Goal: Task Accomplishment & Management: Manage account settings

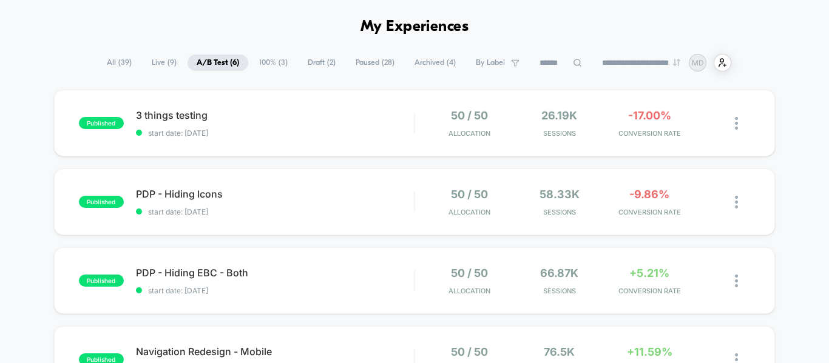
scroll to position [61, 0]
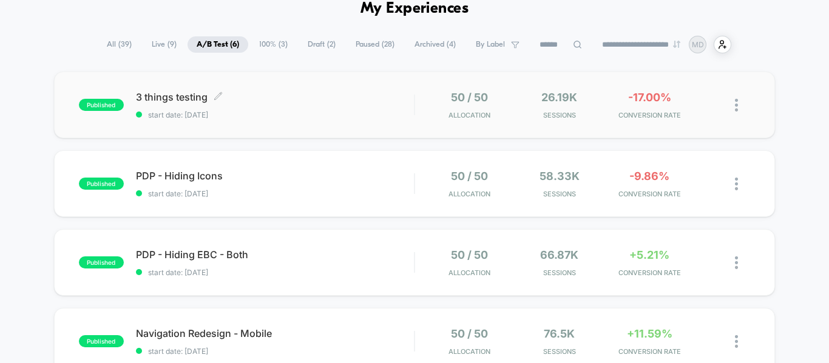
click at [330, 110] on span "start date: [DATE]" at bounding box center [275, 114] width 278 height 9
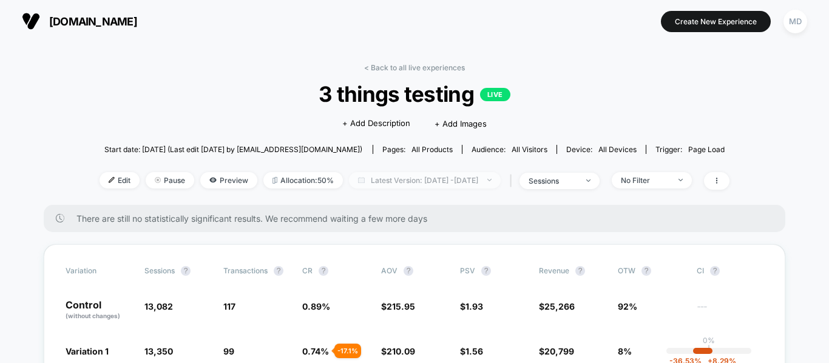
click at [384, 177] on span "Latest Version: [DATE] - [DATE]" at bounding box center [425, 180] width 152 height 16
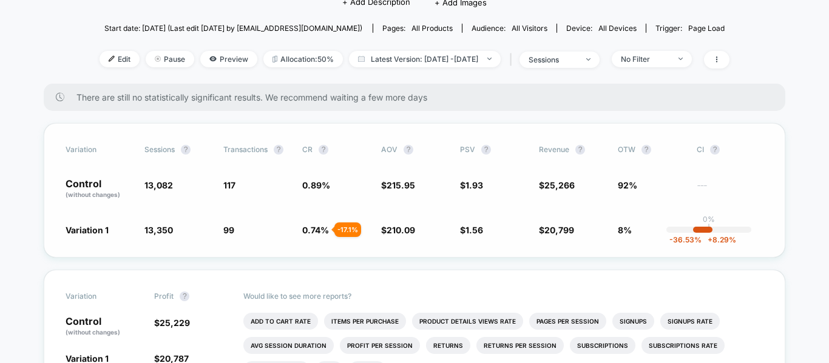
scroll to position [61, 0]
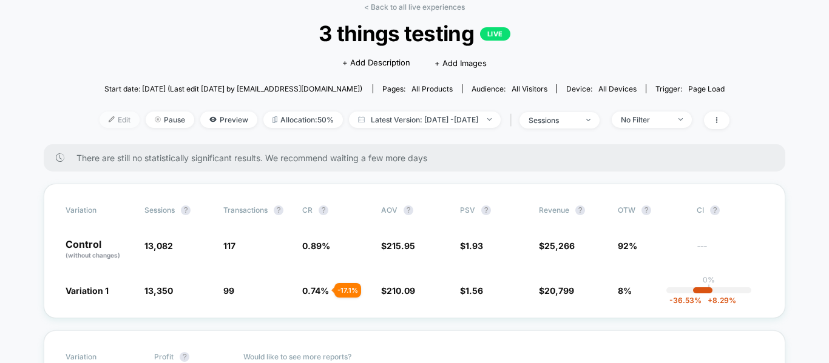
click at [115, 119] on div at bounding box center [116, 119] width 3 height 1
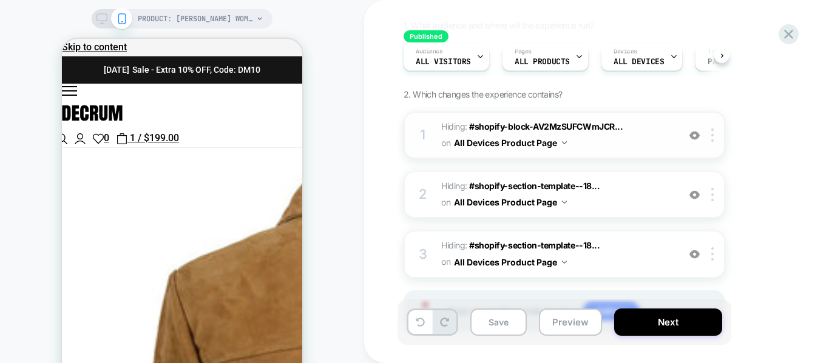
click at [698, 139] on img at bounding box center [694, 135] width 10 height 10
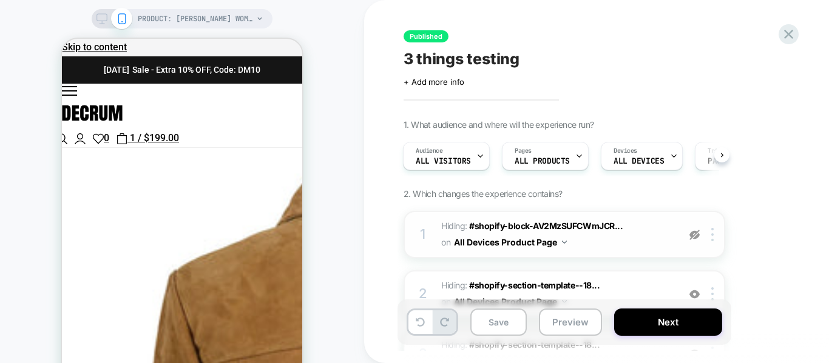
click at [701, 241] on div at bounding box center [694, 234] width 20 height 13
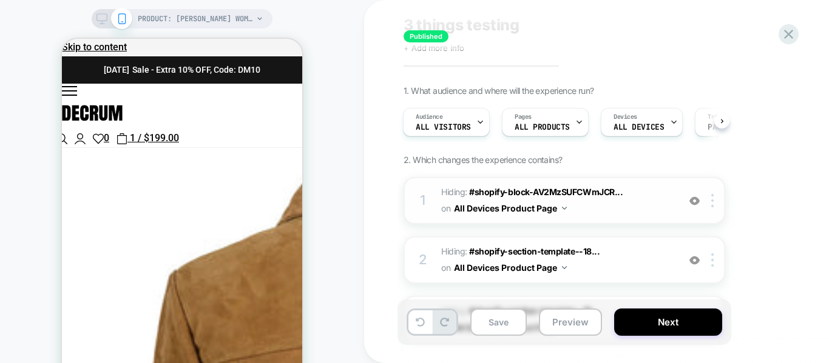
scroll to position [121, 0]
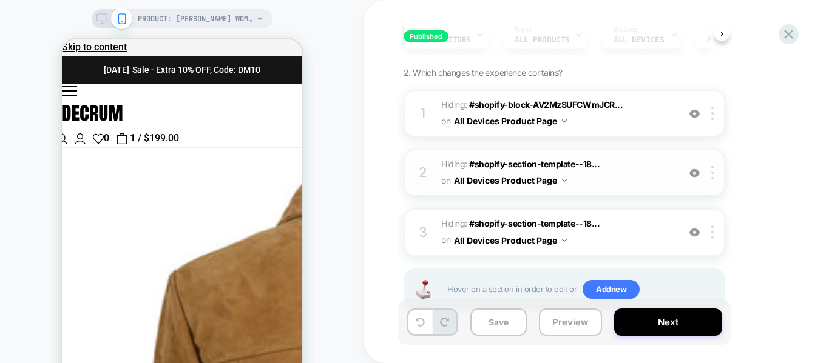
click at [693, 178] on div at bounding box center [694, 172] width 20 height 13
click at [694, 177] on img at bounding box center [694, 173] width 10 height 10
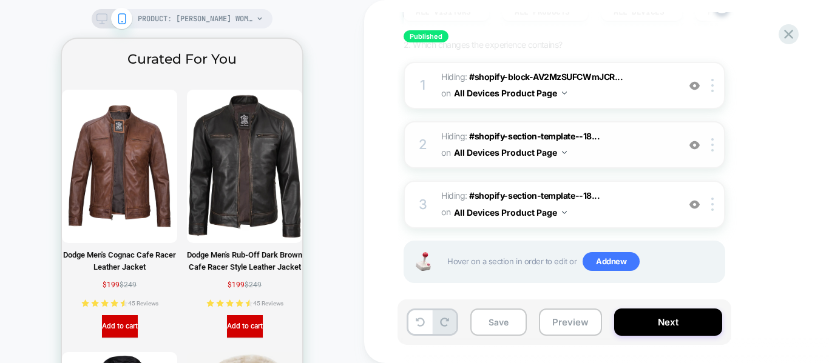
scroll to position [160, 0]
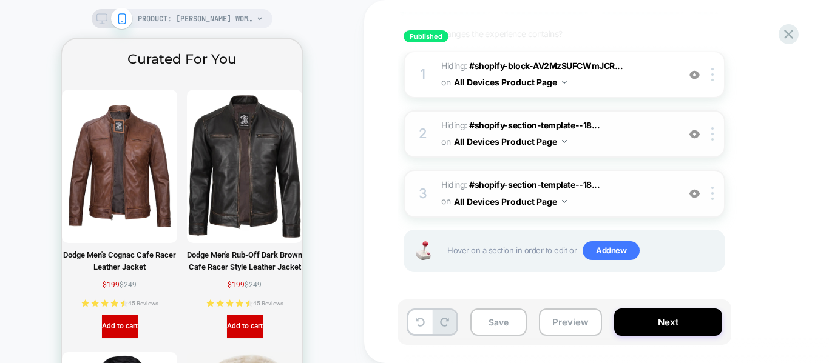
click at [693, 193] on img at bounding box center [694, 194] width 10 height 10
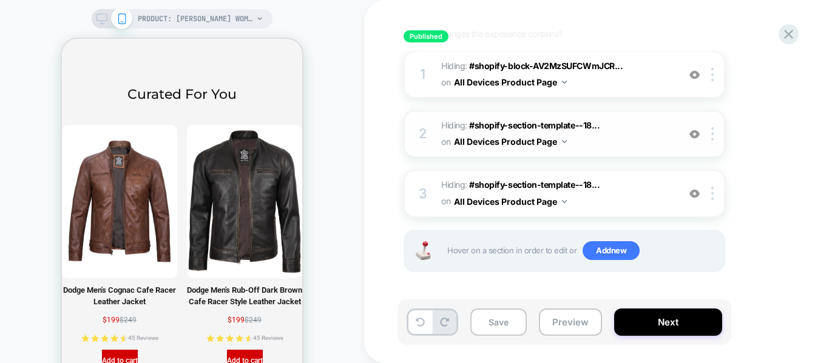
scroll to position [2626, 0]
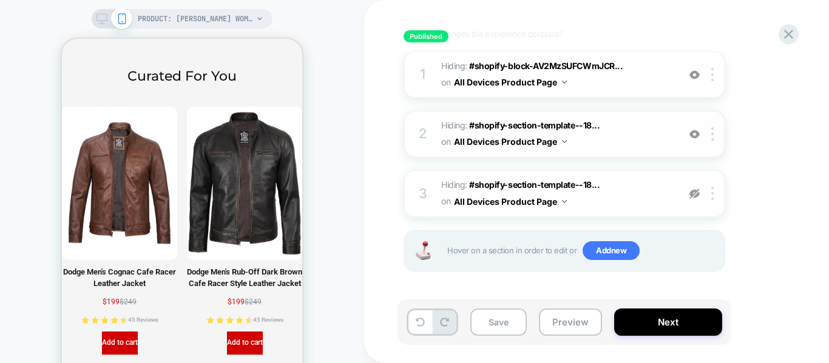
click at [695, 140] on div at bounding box center [694, 133] width 20 height 13
click at [689, 86] on div "1 Hiding : #shopify-block-AV2MzSUFCWmJCR... #shopify-block-AV2MzSUFCWmJCRmxya__…" at bounding box center [563, 74] width 321 height 47
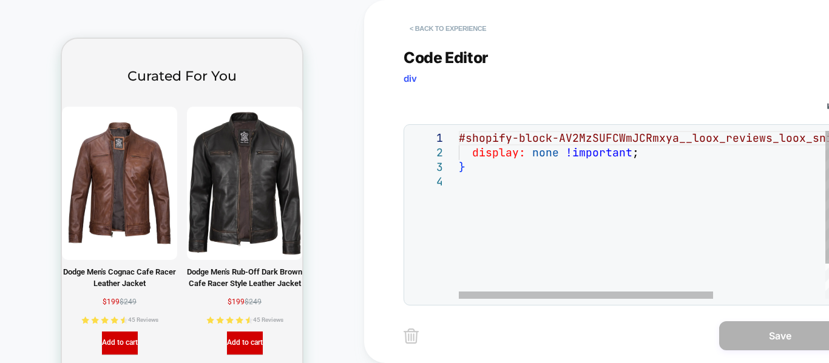
click at [424, 28] on button "< Back to experience" at bounding box center [447, 28] width 89 height 19
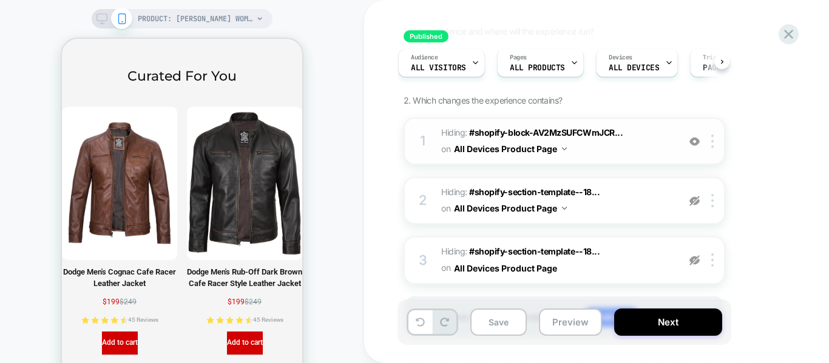
scroll to position [160, 0]
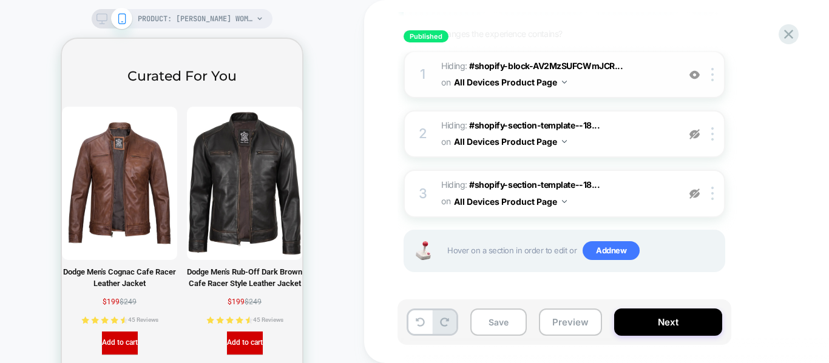
click at [699, 81] on div at bounding box center [694, 74] width 20 height 13
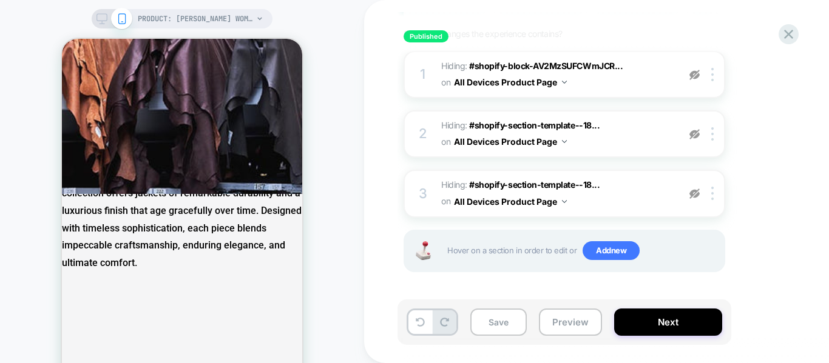
scroll to position [4832, 0]
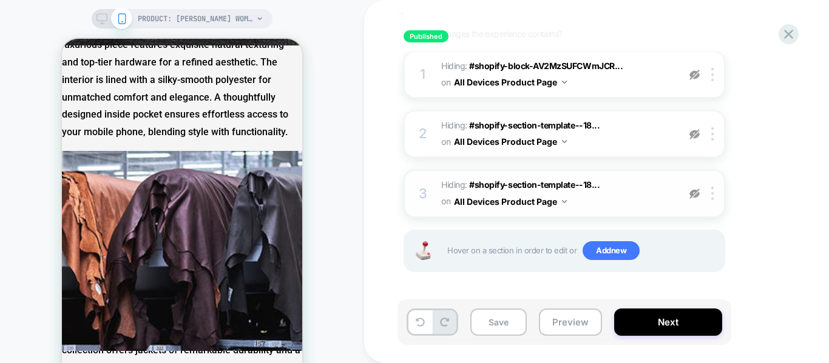
click at [696, 193] on img at bounding box center [694, 194] width 10 height 10
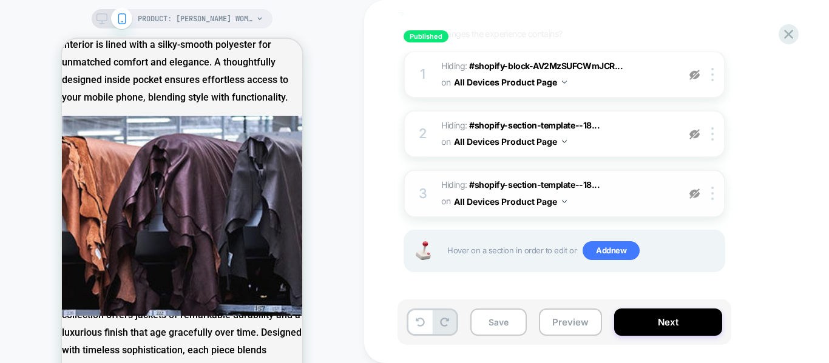
scroll to position [4814, 0]
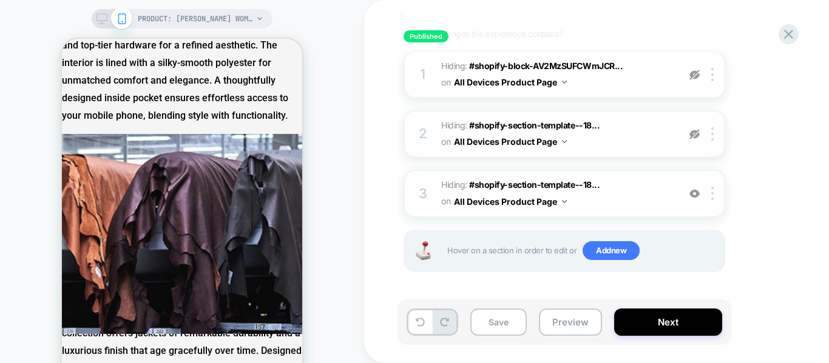
click at [694, 134] on img at bounding box center [694, 134] width 10 height 10
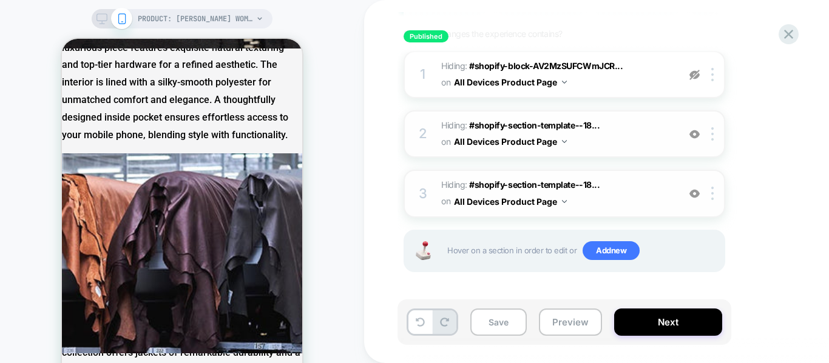
click at [693, 194] on img at bounding box center [694, 194] width 10 height 10
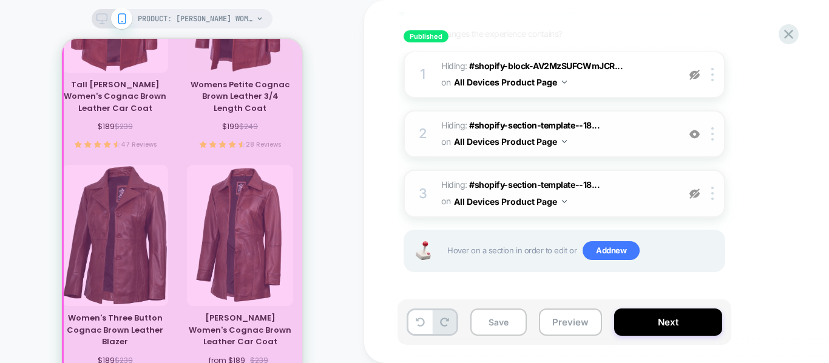
scroll to position [2022, 0]
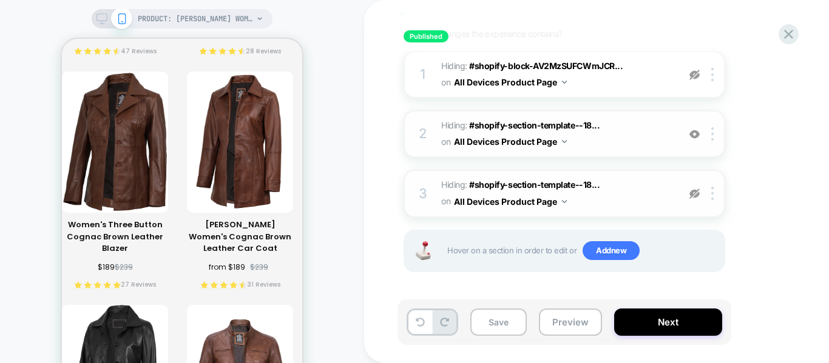
click at [697, 127] on div "2 Hiding : #shopify-section-template--18... #shopify-section-template--18511735…" at bounding box center [563, 133] width 321 height 47
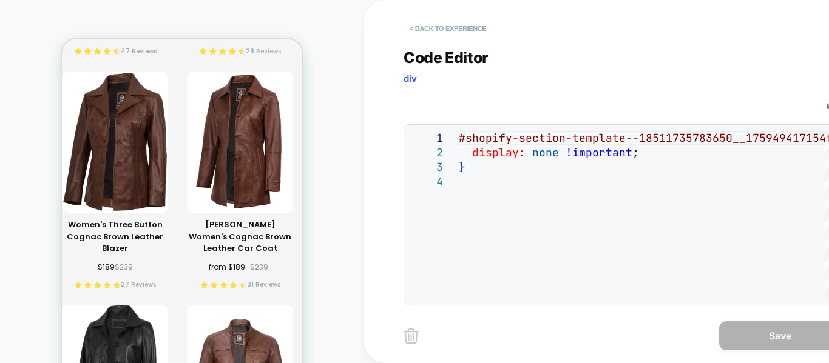
click at [425, 24] on button "< Back to experience" at bounding box center [447, 28] width 89 height 19
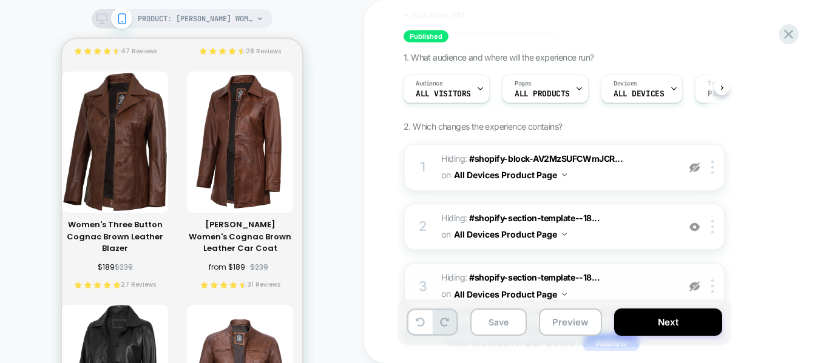
scroll to position [160, 0]
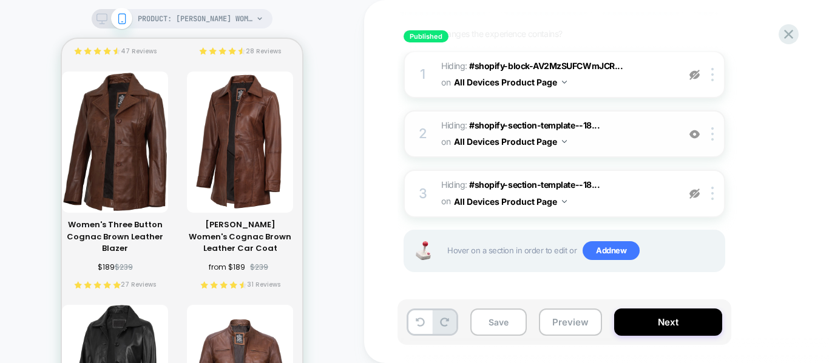
click at [691, 138] on img at bounding box center [694, 134] width 10 height 10
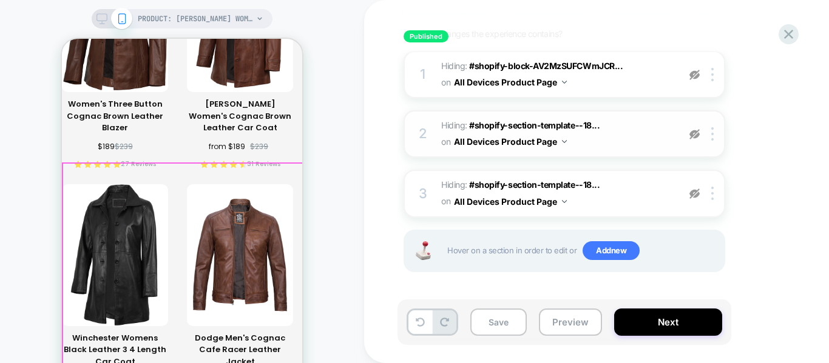
scroll to position [2022, 0]
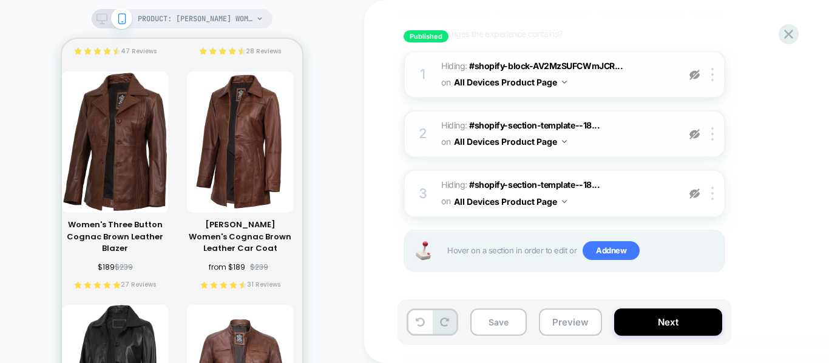
click at [693, 70] on img at bounding box center [694, 75] width 10 height 10
click at [695, 75] on img at bounding box center [694, 75] width 10 height 10
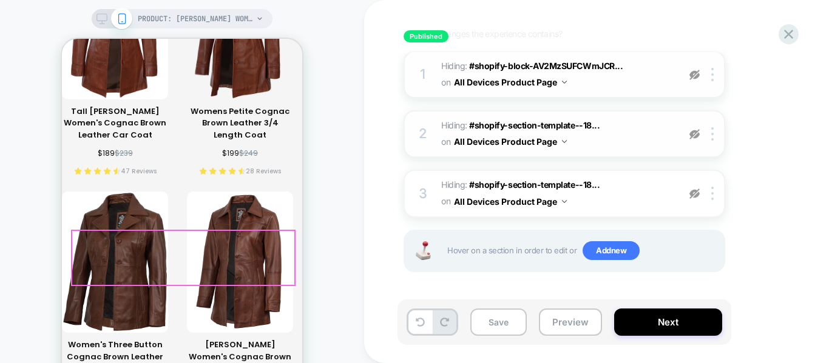
scroll to position [1901, 0]
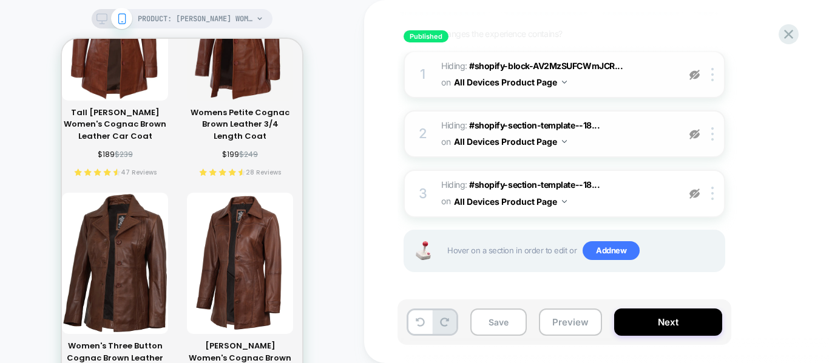
click at [696, 76] on img at bounding box center [694, 75] width 10 height 10
click at [698, 77] on img at bounding box center [694, 75] width 10 height 10
click at [698, 140] on div at bounding box center [694, 133] width 20 height 13
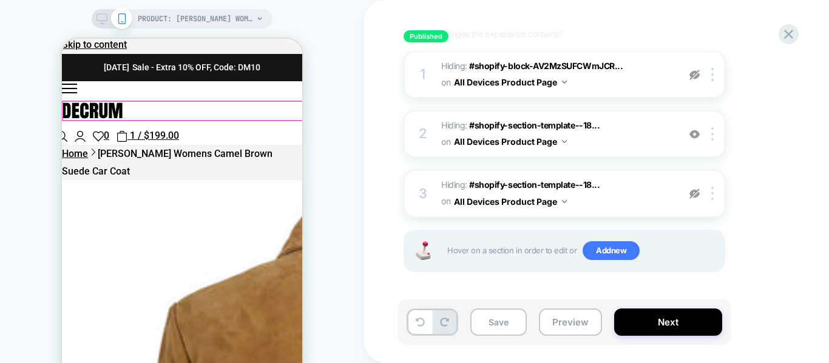
scroll to position [0, 0]
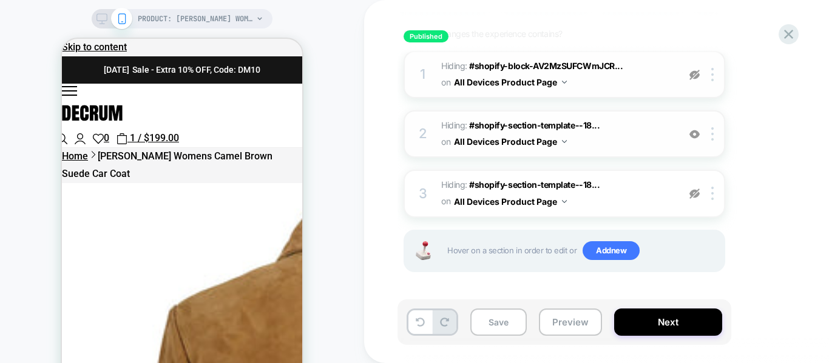
click at [692, 134] on img at bounding box center [694, 134] width 10 height 10
click at [693, 137] on img at bounding box center [694, 134] width 10 height 10
click at [695, 135] on img at bounding box center [694, 134] width 10 height 10
click at [793, 33] on icon at bounding box center [788, 34] width 16 height 16
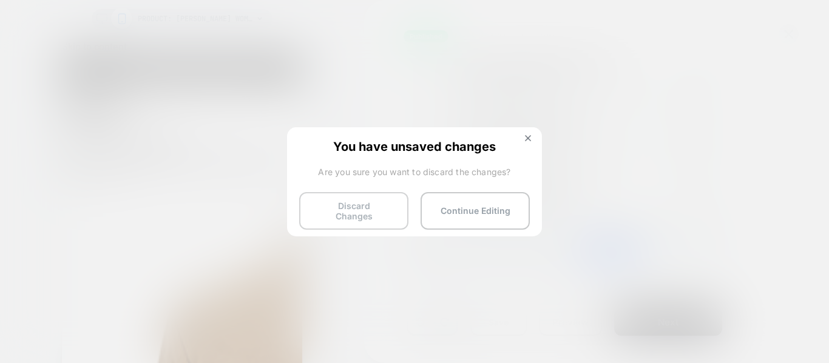
click at [367, 209] on button "Discard Changes" at bounding box center [353, 211] width 109 height 38
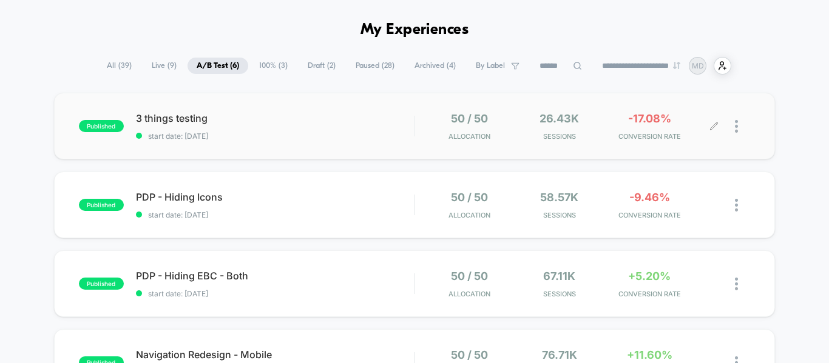
scroll to position [61, 0]
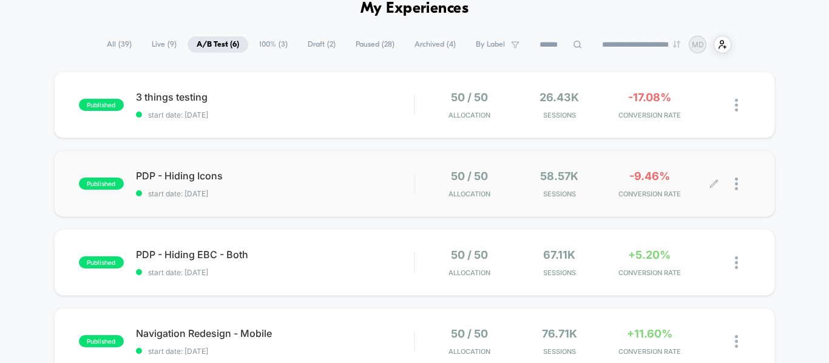
click at [718, 181] on icon at bounding box center [713, 184] width 9 height 9
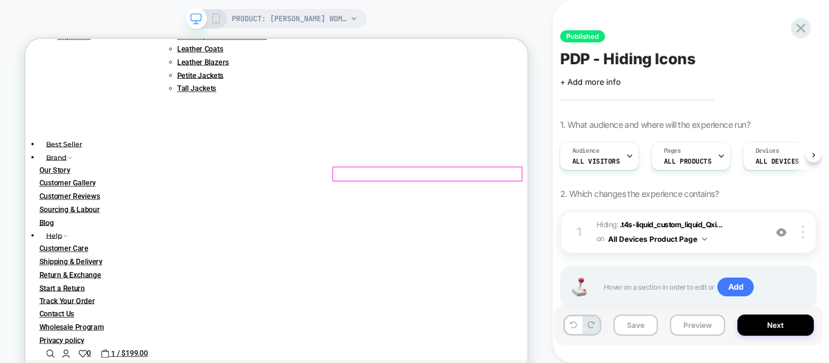
scroll to position [546, 0]
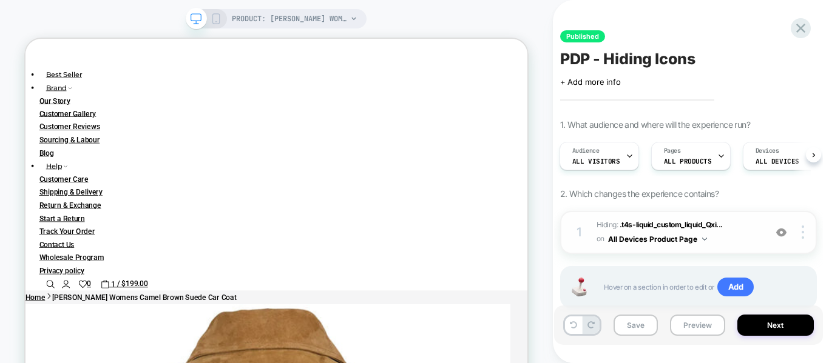
click at [781, 233] on img at bounding box center [781, 232] width 10 height 10
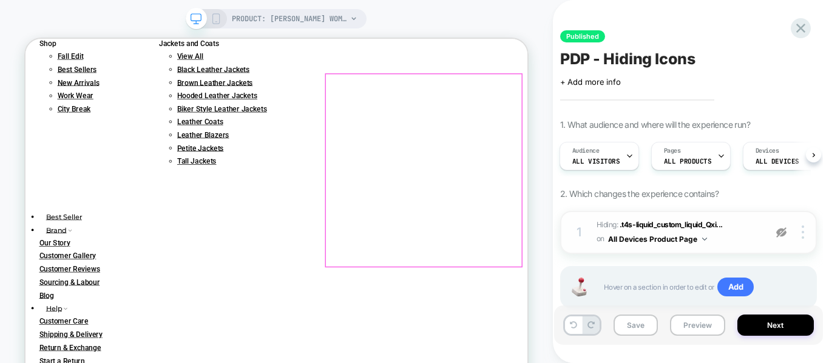
scroll to position [607, 0]
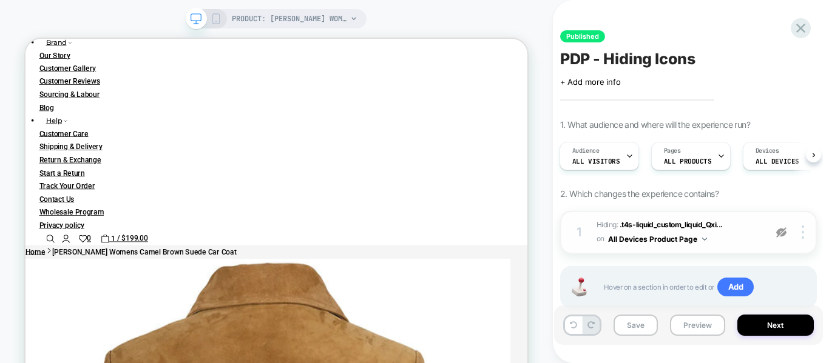
click at [784, 235] on img at bounding box center [781, 232] width 10 height 10
click at [739, 238] on span "Hiding : .t4s-liquid_custom_liquid_Qxi... .t4s-liquid_custom_liquid_Qxi4tE on A…" at bounding box center [677, 232] width 163 height 29
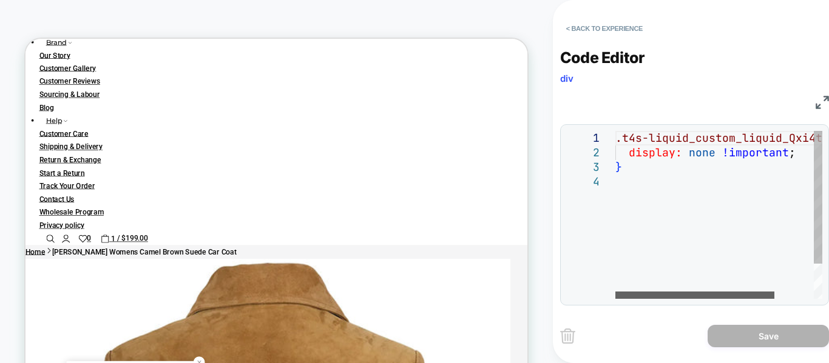
click at [615, 292] on div at bounding box center [694, 295] width 159 height 7
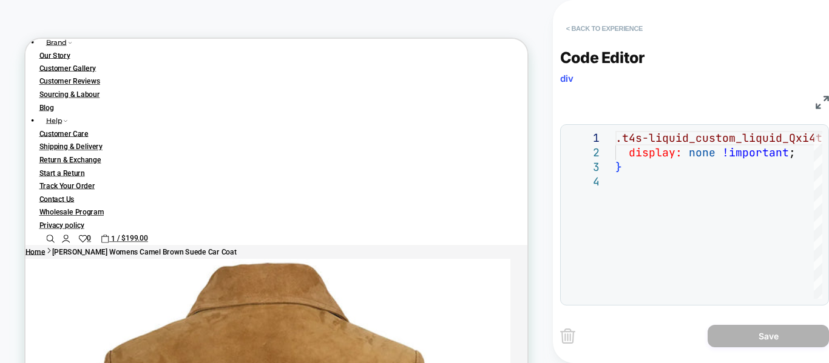
click at [594, 32] on button "< Back to experience" at bounding box center [604, 28] width 89 height 19
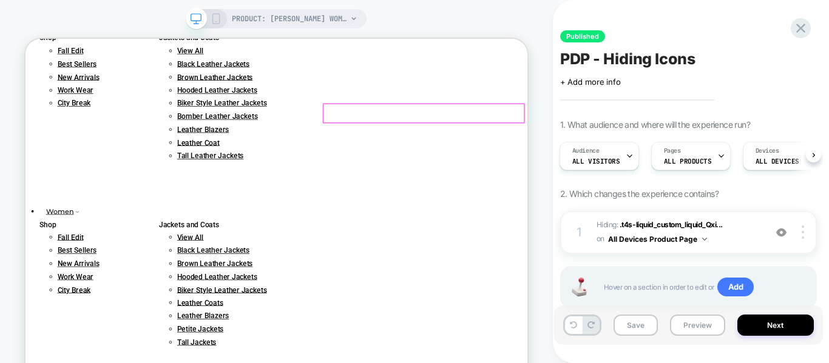
scroll to position [0, 0]
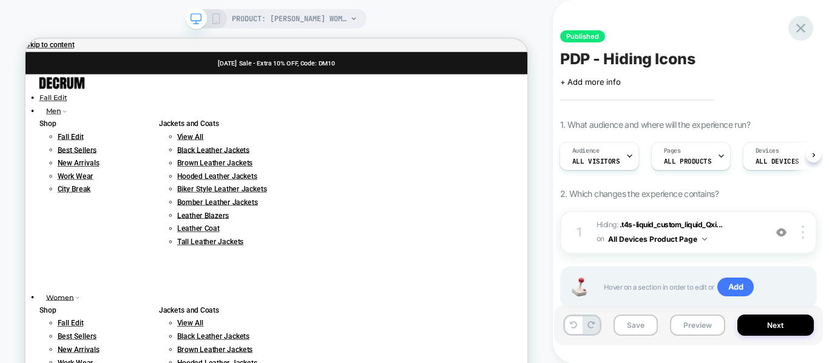
click at [805, 33] on icon at bounding box center [800, 28] width 16 height 16
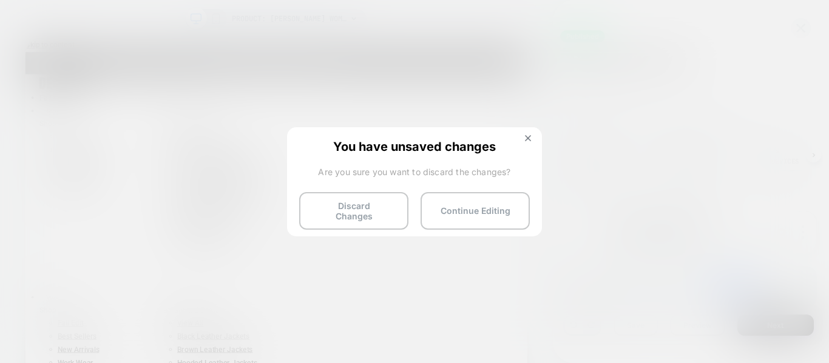
click at [373, 223] on div "You have unsaved changes Are you sure you want to discard the changes? Discard …" at bounding box center [414, 180] width 255 height 107
click at [371, 220] on button "Discard Changes" at bounding box center [353, 211] width 109 height 38
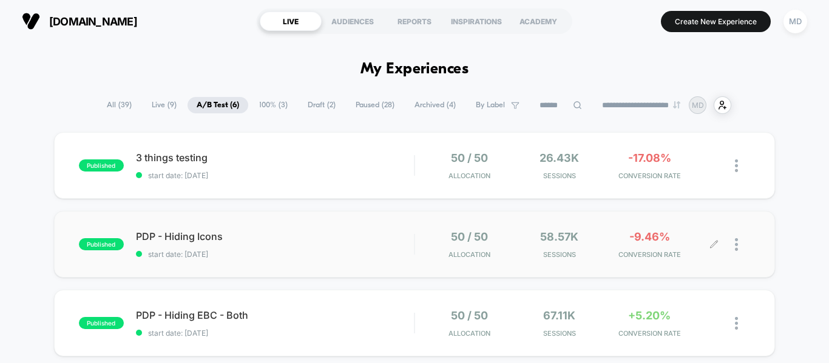
click at [715, 241] on icon at bounding box center [713, 244] width 9 height 9
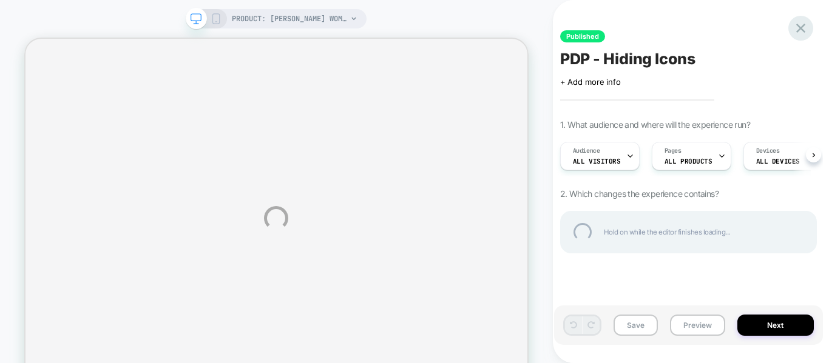
click at [806, 29] on div at bounding box center [800, 28] width 25 height 25
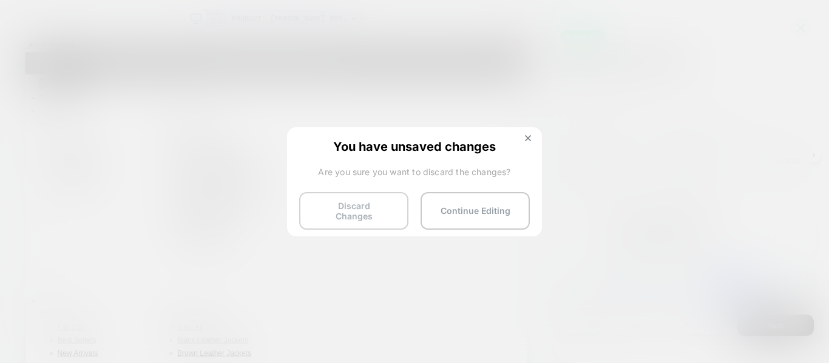
click at [367, 217] on button "Discard Changes" at bounding box center [353, 211] width 109 height 38
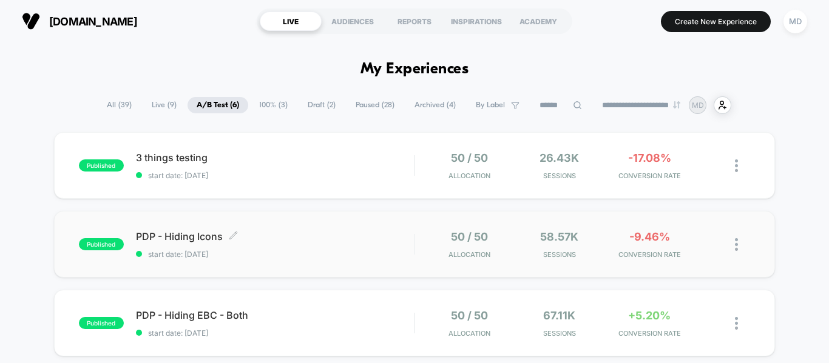
click at [272, 235] on span "PDP - Hiding Icons Click to edit experience details" at bounding box center [275, 236] width 278 height 12
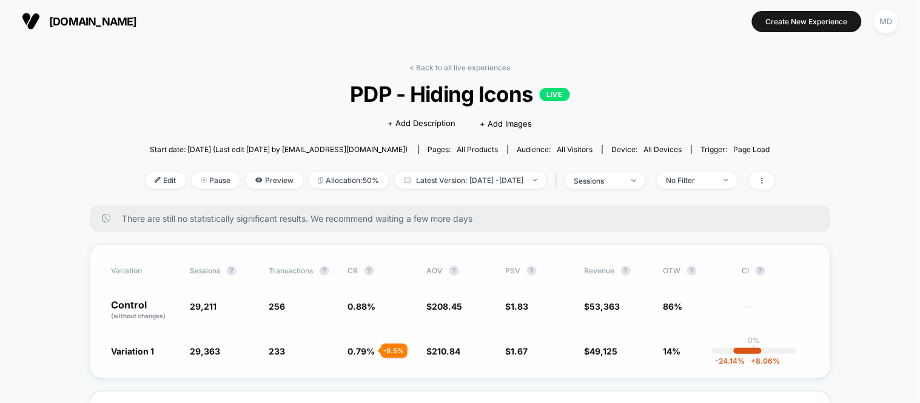
click at [828, 336] on div "Variation Sessions ? Transactions ? CR ? AOV ? PSV ? Revenue ? OTW ? CI ? Contr…" at bounding box center [460, 311] width 741 height 135
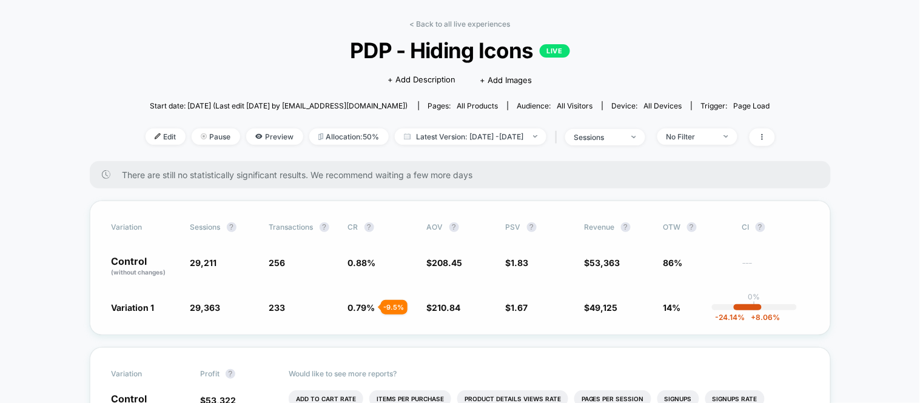
scroll to position [135, 0]
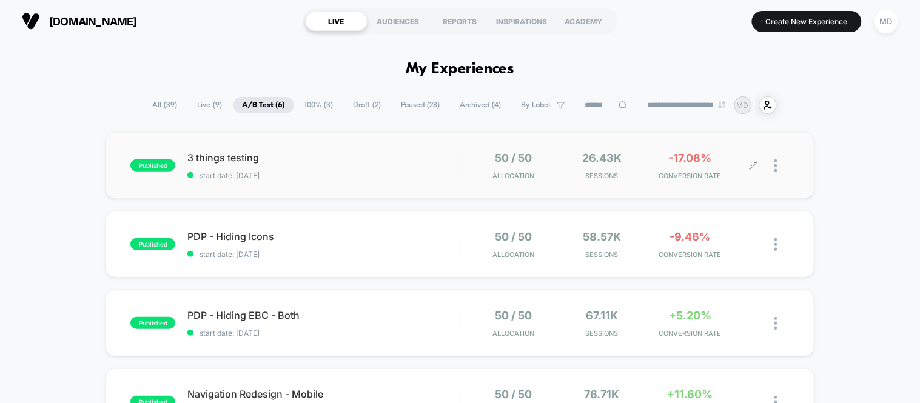
click at [778, 166] on div at bounding box center [782, 166] width 15 height 29
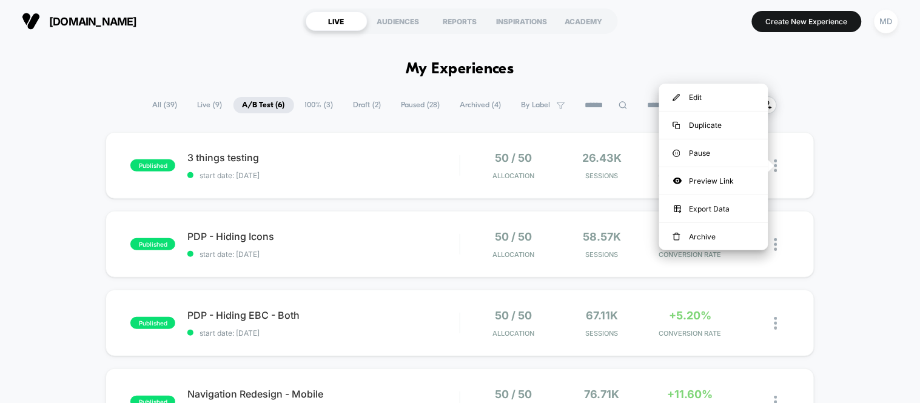
click at [44, 142] on div "published 3 things testing start date: [DATE] 50 / 50 Allocation 26.43k Session…" at bounding box center [460, 393] width 920 height 522
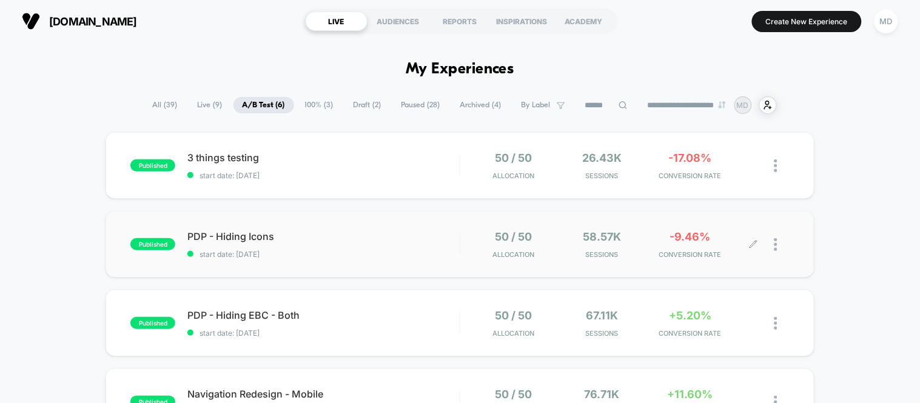
click at [778, 252] on div at bounding box center [782, 244] width 15 height 29
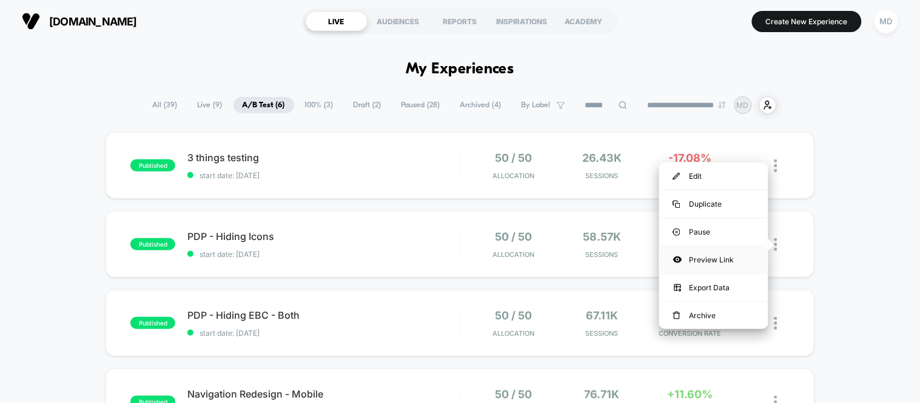
click at [711, 262] on div "Preview Link" at bounding box center [713, 259] width 109 height 27
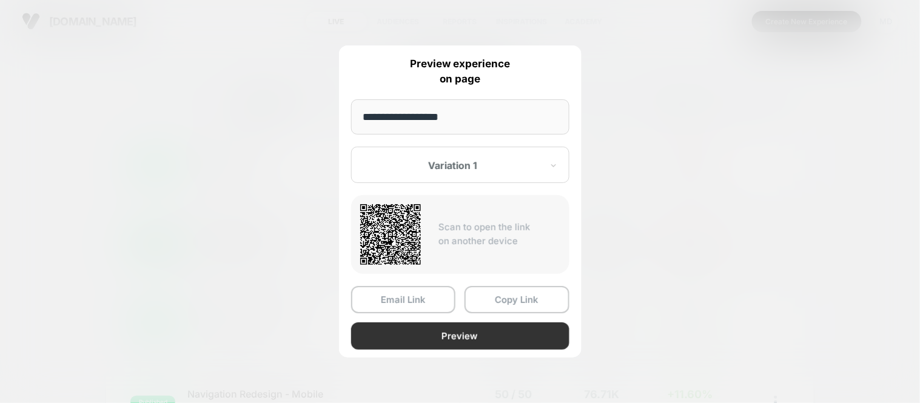
click at [471, 330] on button "Preview" at bounding box center [460, 336] width 218 height 27
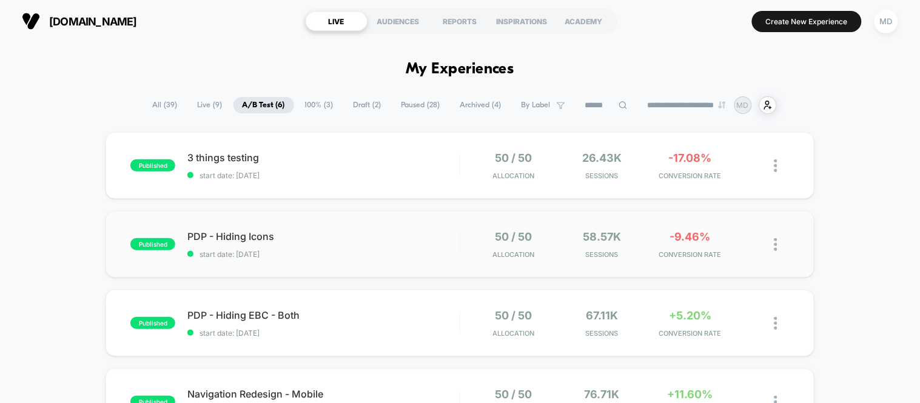
click at [775, 244] on img at bounding box center [776, 244] width 3 height 13
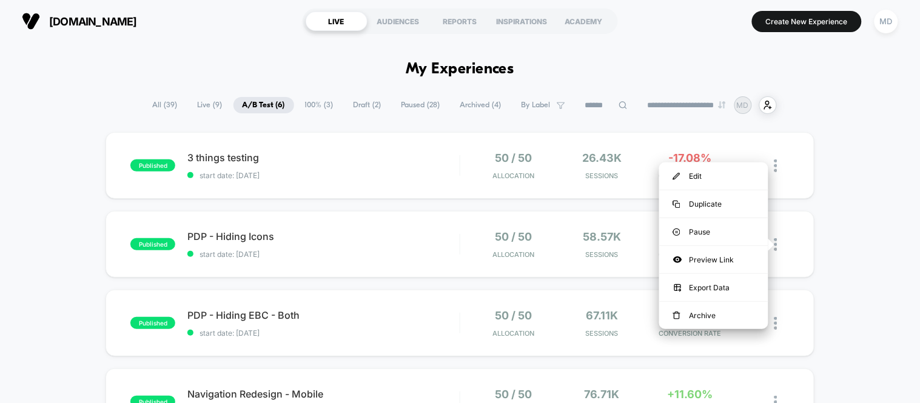
click at [25, 184] on div "published 3 things testing start date: [DATE] 50 / 50 Allocation 26.43k Session…" at bounding box center [460, 393] width 920 height 522
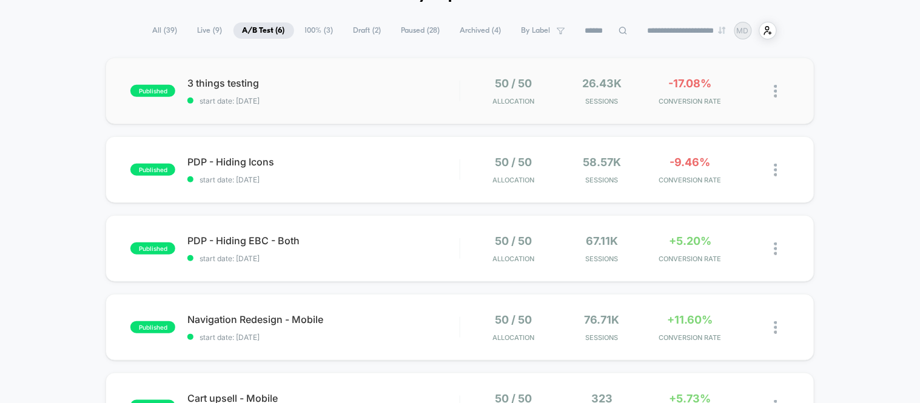
scroll to position [135, 0]
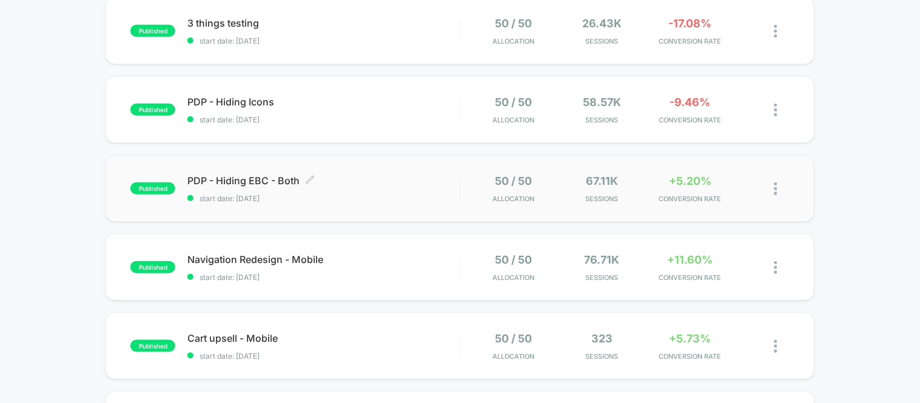
click at [369, 186] on span "PDP - Hiding EBC - Both Click to edit experience details" at bounding box center [323, 181] width 272 height 12
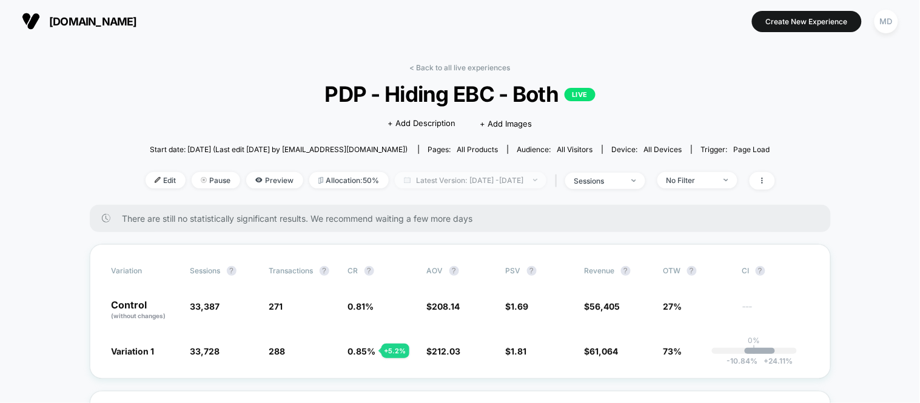
click at [482, 184] on span "Latest Version: [DATE] - [DATE]" at bounding box center [471, 180] width 152 height 16
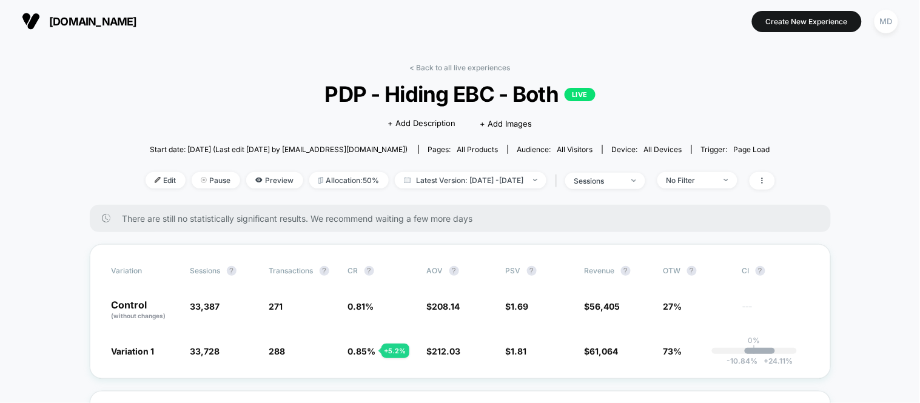
drag, startPoint x: 382, startPoint y: 143, endPoint x: 377, endPoint y: 135, distance: 9.6
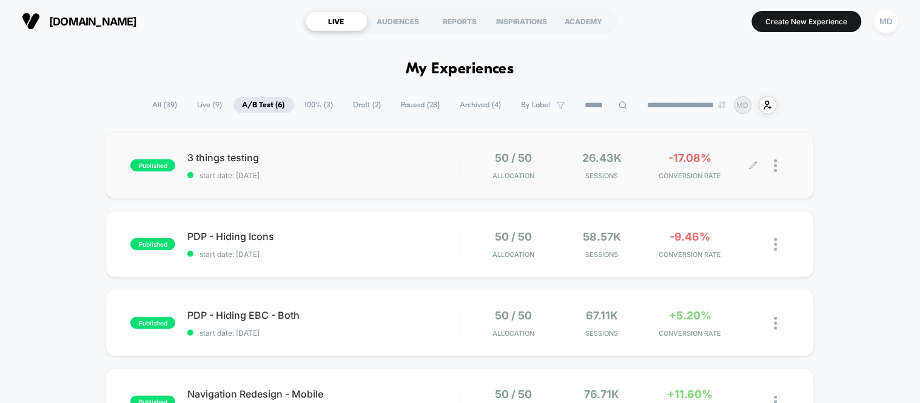
click at [756, 162] on icon at bounding box center [753, 165] width 7 height 7
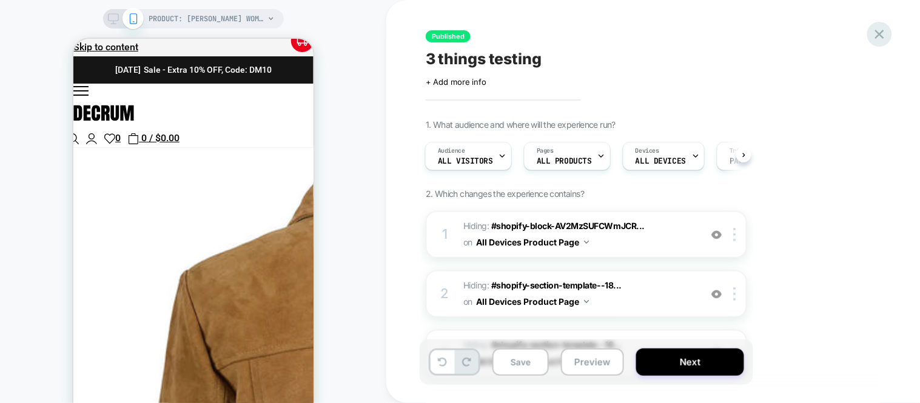
click at [828, 27] on icon at bounding box center [880, 34] width 16 height 16
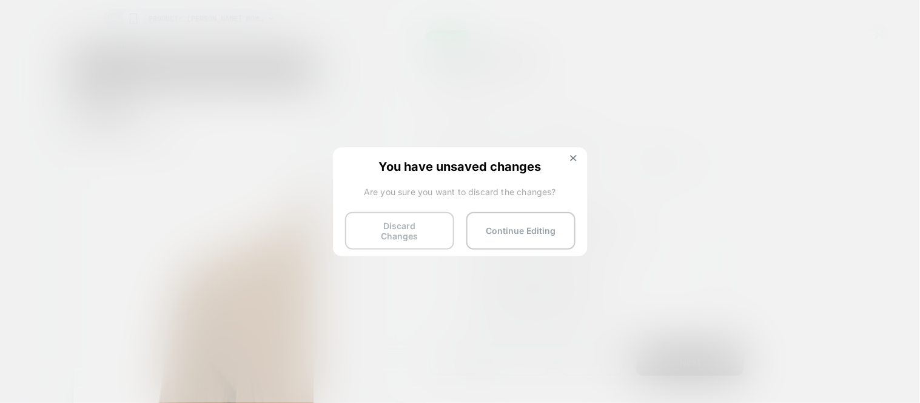
click at [411, 219] on button "Discard Changes" at bounding box center [399, 231] width 109 height 38
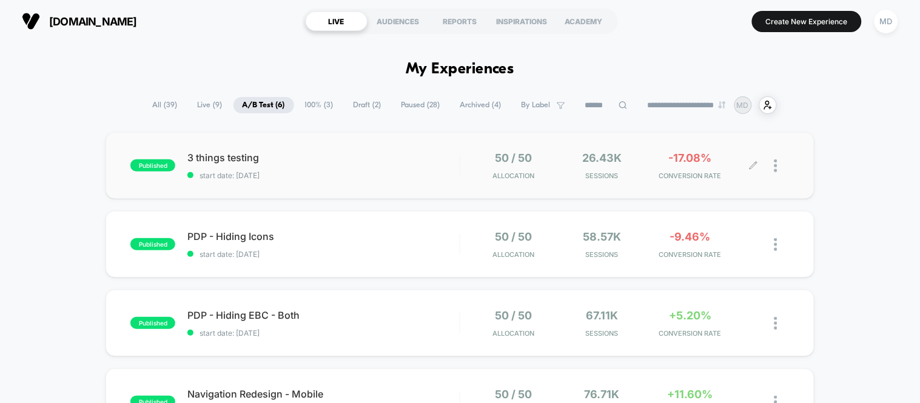
click at [781, 166] on div at bounding box center [782, 166] width 15 height 29
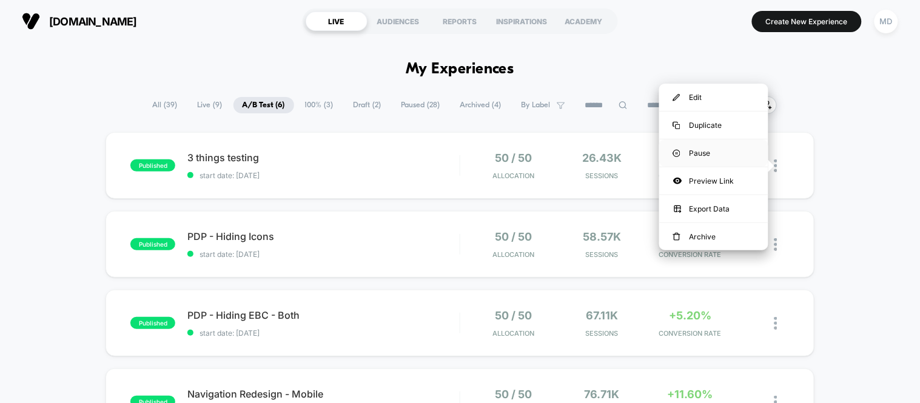
click at [690, 156] on div "Pause" at bounding box center [713, 153] width 109 height 27
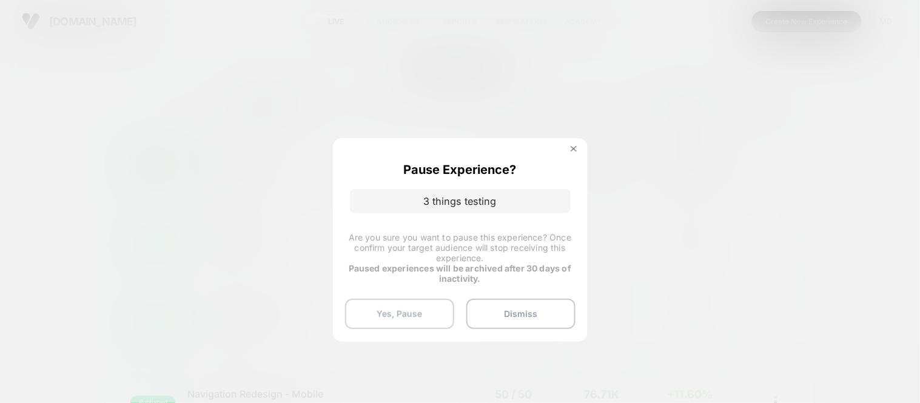
click at [392, 305] on button "Yes, Pause" at bounding box center [399, 314] width 109 height 30
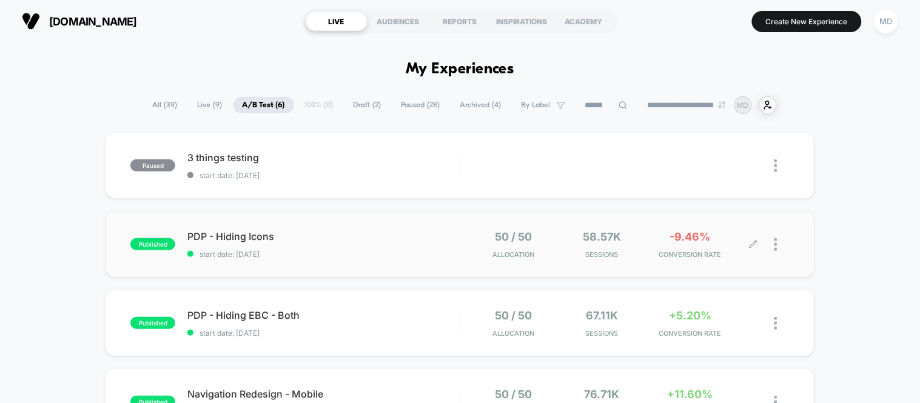
click at [773, 247] on div at bounding box center [771, 244] width 35 height 29
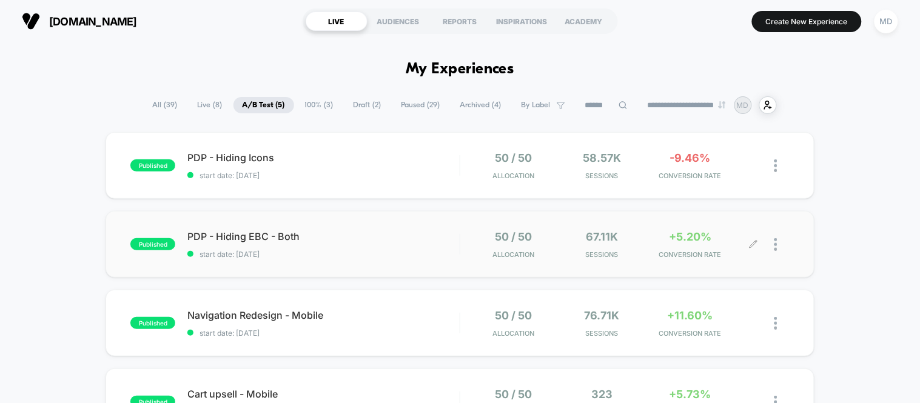
click at [779, 246] on div at bounding box center [782, 244] width 15 height 29
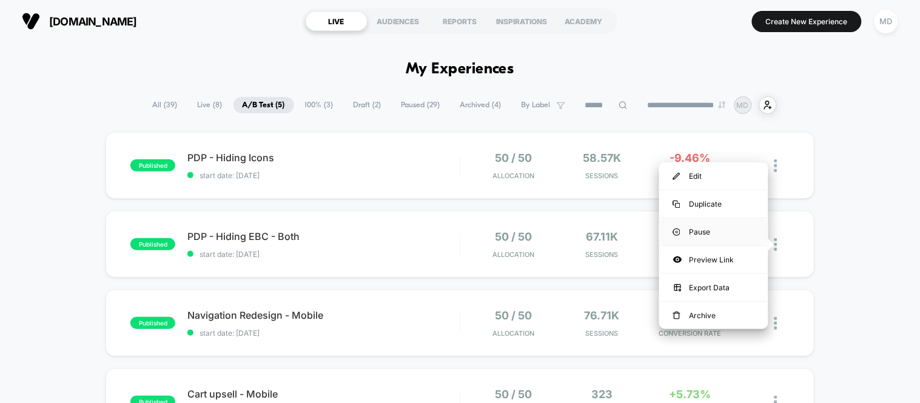
click at [716, 227] on div "Pause" at bounding box center [713, 231] width 109 height 27
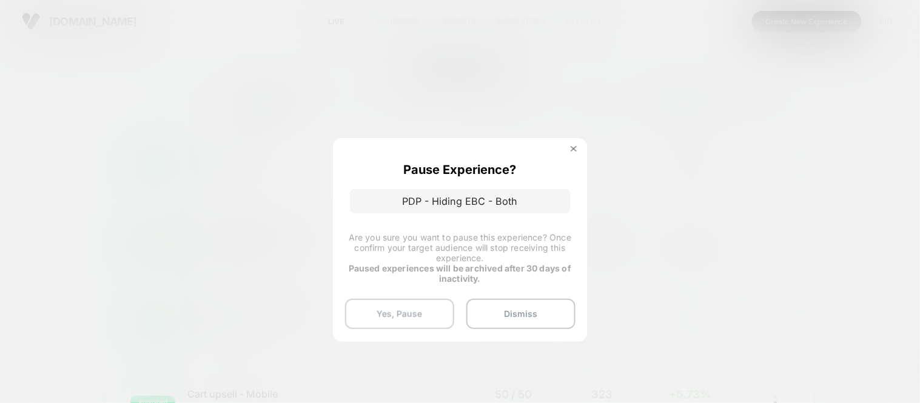
click at [395, 313] on button "Yes, Pause" at bounding box center [399, 314] width 109 height 30
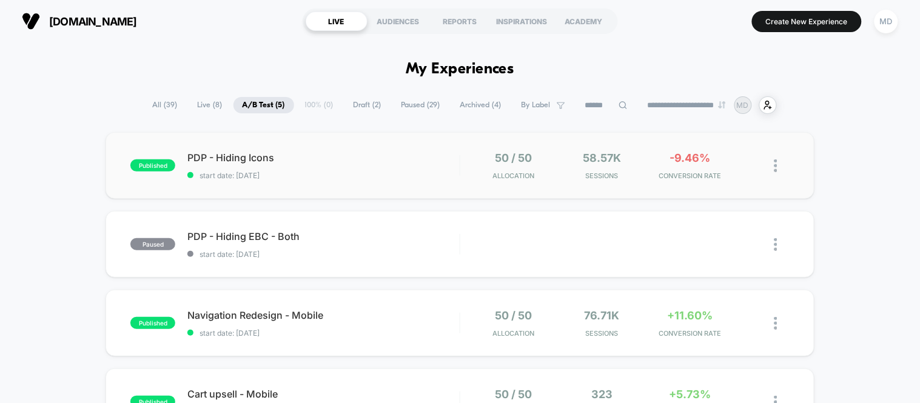
click at [776, 168] on img at bounding box center [776, 166] width 3 height 13
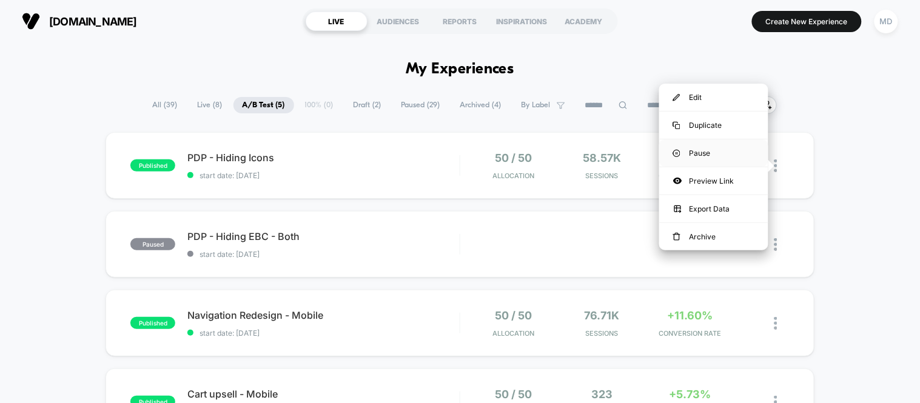
click at [684, 155] on div "Pause" at bounding box center [713, 153] width 109 height 27
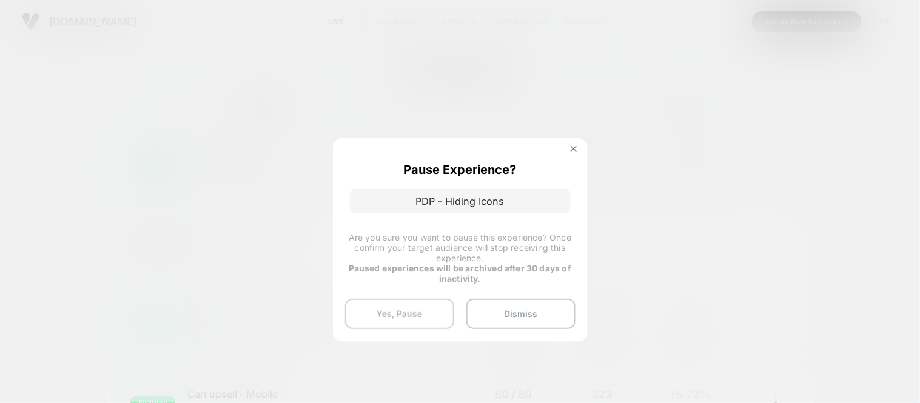
click at [405, 317] on button "Yes, Pause" at bounding box center [399, 314] width 109 height 30
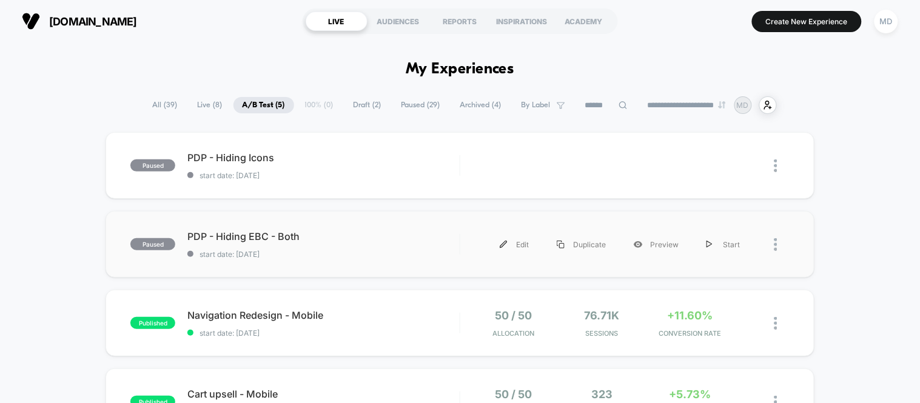
click at [781, 246] on div at bounding box center [782, 244] width 15 height 27
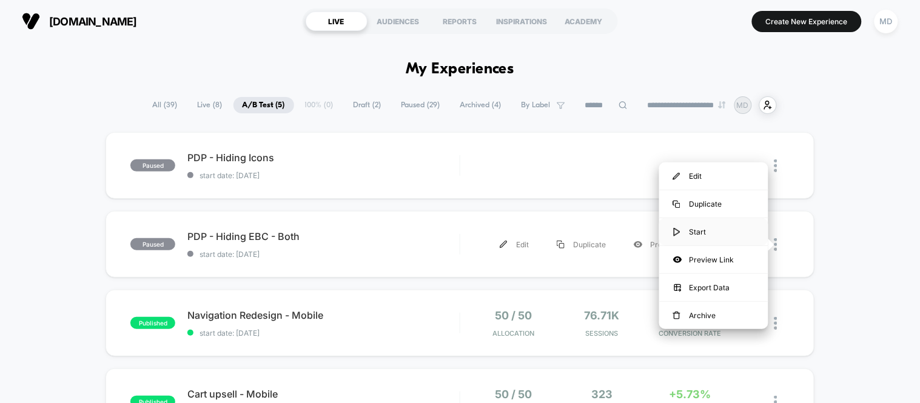
click at [695, 227] on div "Start" at bounding box center [713, 231] width 109 height 27
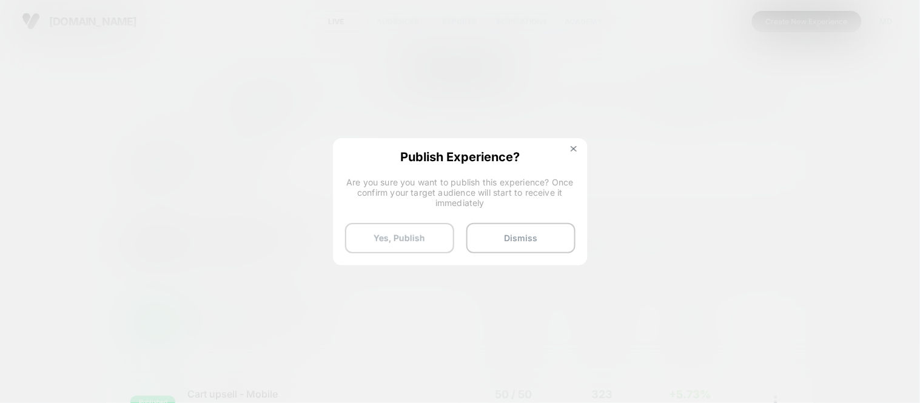
click at [386, 238] on button "Yes, Publish" at bounding box center [399, 238] width 109 height 30
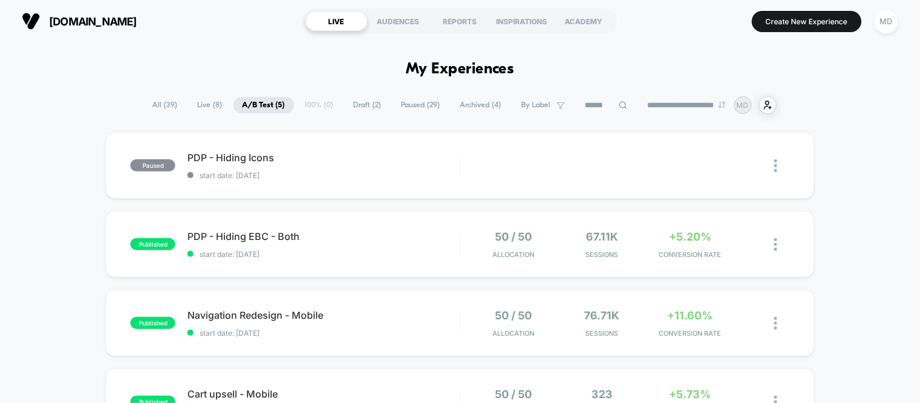
click at [271, 105] on span "A/B Test ( 5 )" at bounding box center [264, 105] width 61 height 16
click at [778, 249] on div at bounding box center [782, 244] width 15 height 29
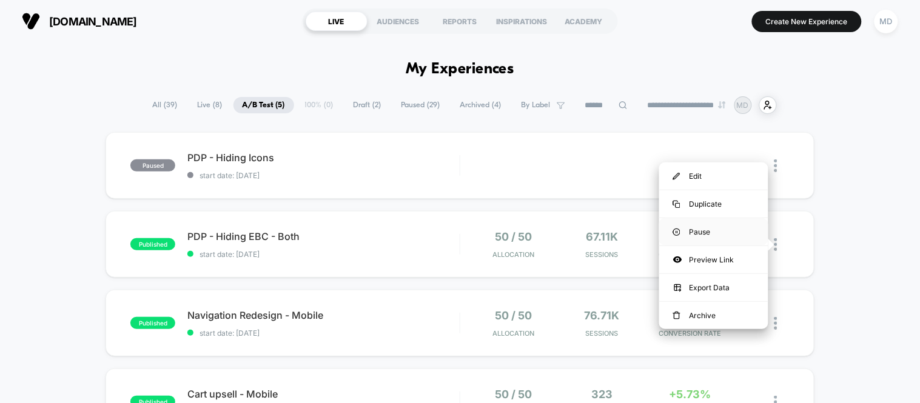
click at [724, 235] on div "Pause" at bounding box center [713, 231] width 109 height 27
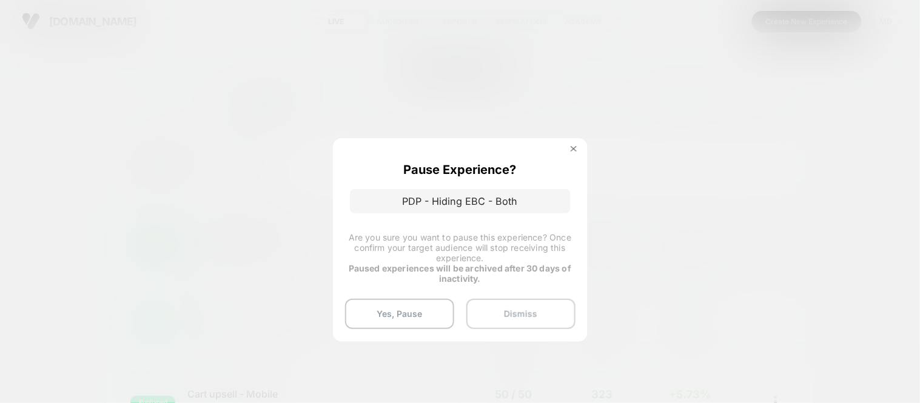
click at [524, 300] on button "Dismiss" at bounding box center [520, 314] width 109 height 30
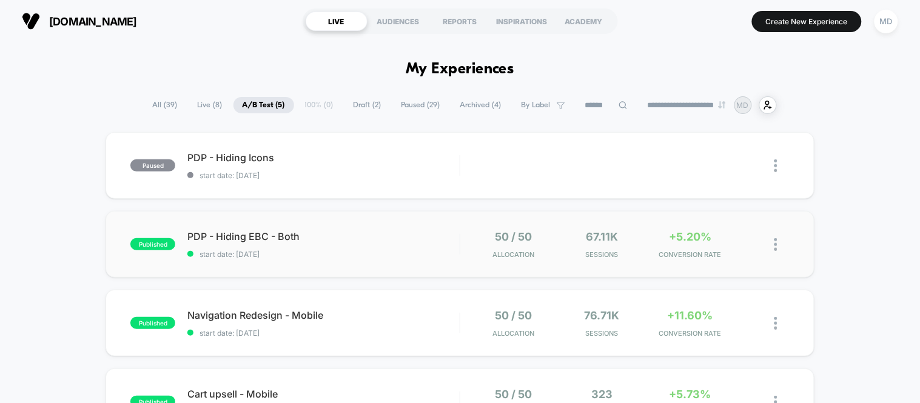
click at [312, 107] on div "**********" at bounding box center [460, 105] width 633 height 18
click at [201, 108] on span "Live ( 8 )" at bounding box center [210, 105] width 43 height 16
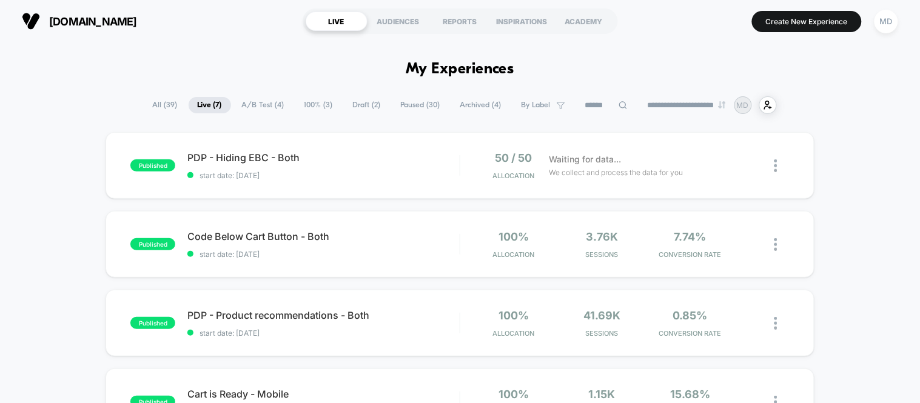
click at [317, 106] on span "100% ( 3 )" at bounding box center [318, 105] width 47 height 16
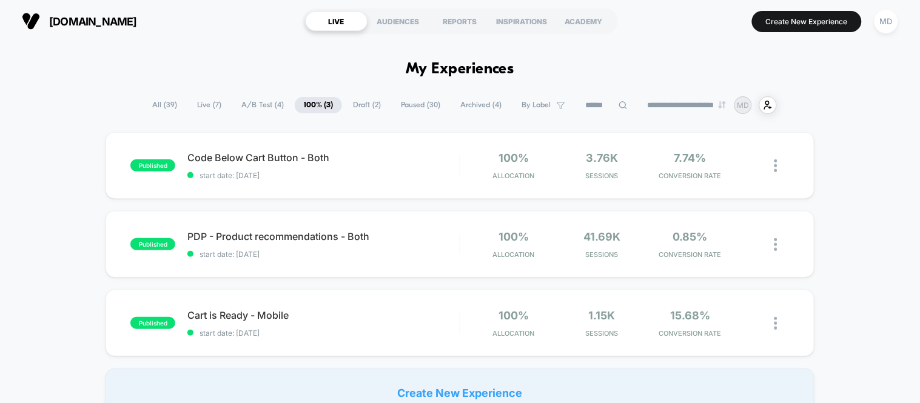
click at [358, 104] on span "Draft ( 2 )" at bounding box center [367, 105] width 46 height 16
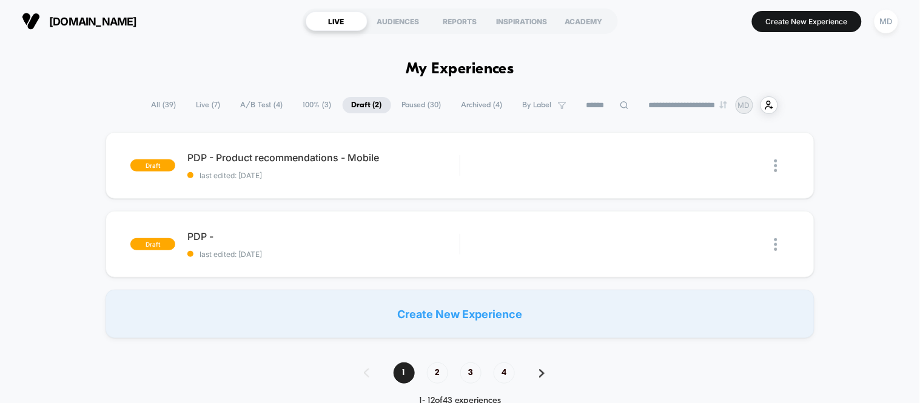
click at [411, 107] on span "Paused ( 30 )" at bounding box center [422, 105] width 58 height 16
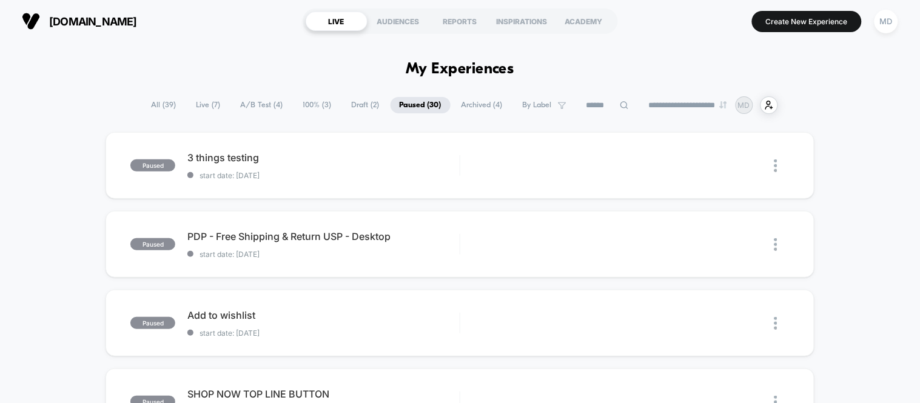
click at [259, 102] on span "A/B Test ( 4 )" at bounding box center [262, 105] width 61 height 16
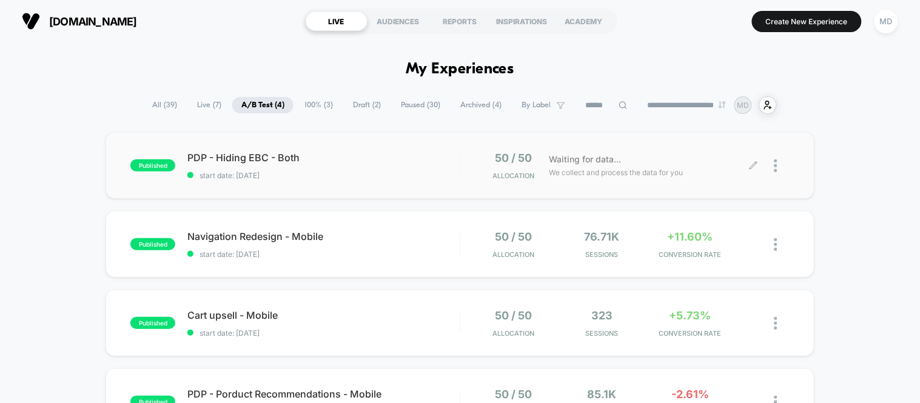
click at [769, 162] on div at bounding box center [771, 166] width 35 height 29
click at [779, 167] on div at bounding box center [782, 166] width 15 height 29
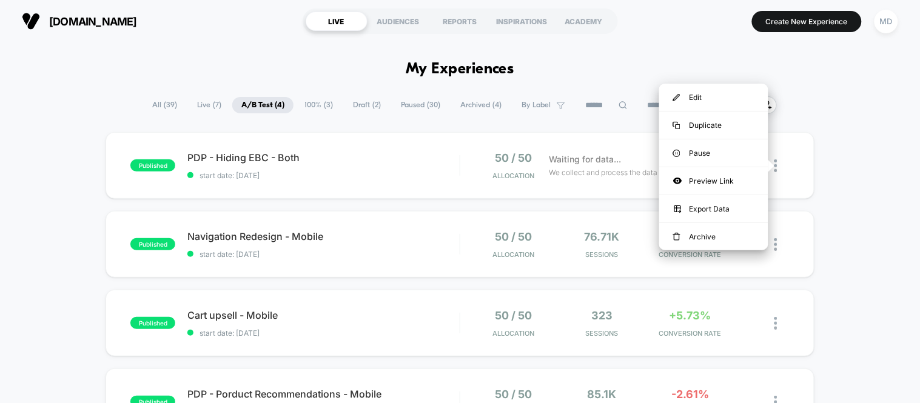
click at [828, 207] on div "published PDP - Hiding EBC - Both start date: [DATE] 50 / 50 Allocation Waiting…" at bounding box center [460, 314] width 920 height 364
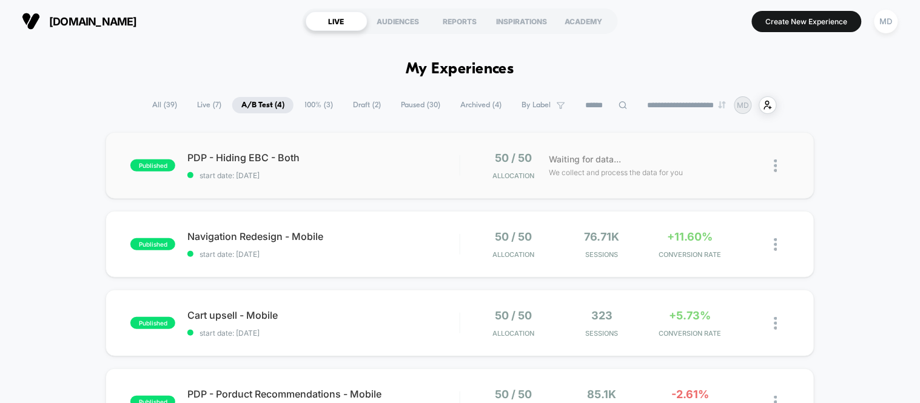
click at [776, 167] on img at bounding box center [776, 166] width 3 height 13
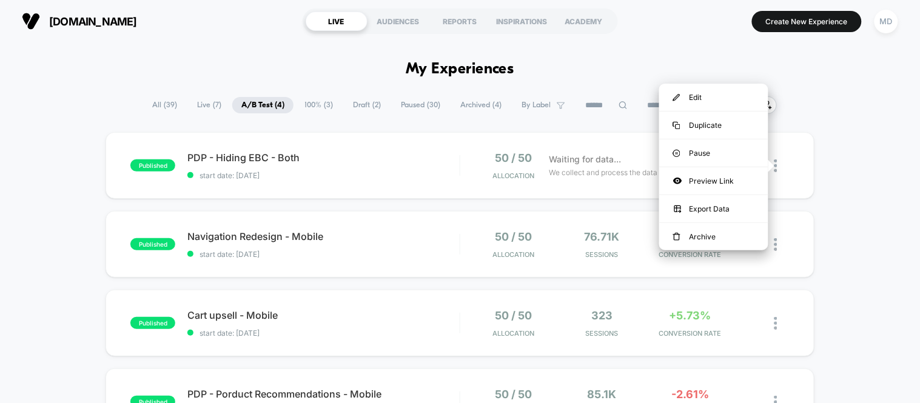
click at [828, 203] on div "published PDP - Hiding EBC - Both start date: [DATE] 50 / 50 Allocation Waiting…" at bounding box center [460, 314] width 920 height 364
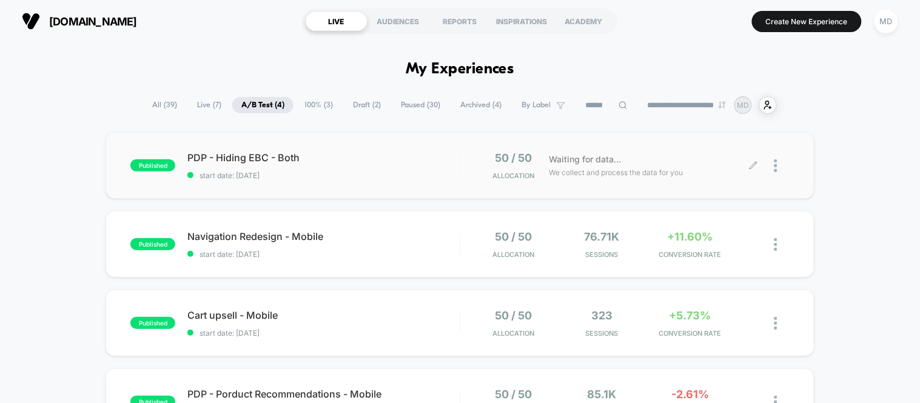
click at [695, 154] on div "Waiting for data... We collect and process the data for you" at bounding box center [648, 166] width 211 height 29
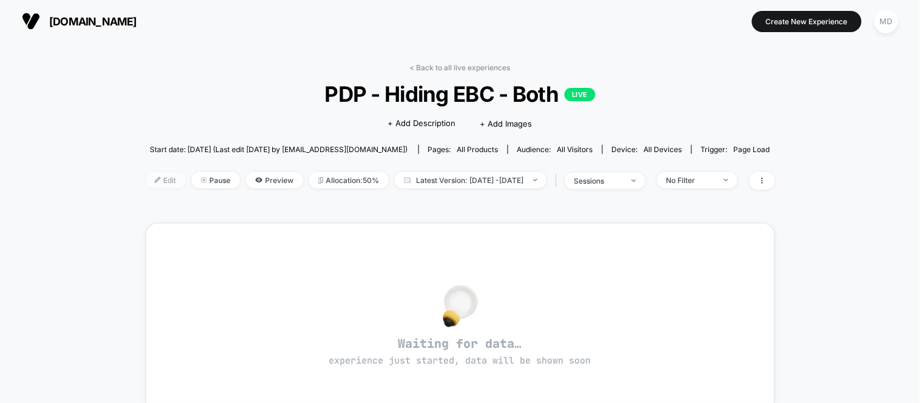
click at [146, 179] on span "Edit" at bounding box center [166, 180] width 40 height 16
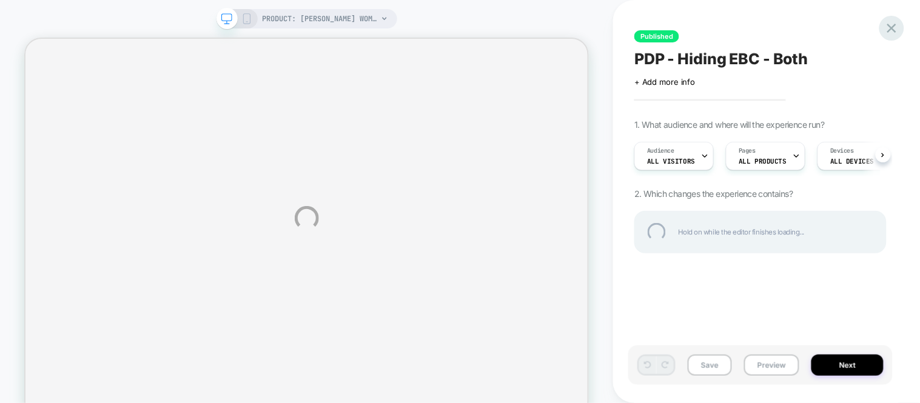
click at [828, 31] on div at bounding box center [892, 28] width 25 height 25
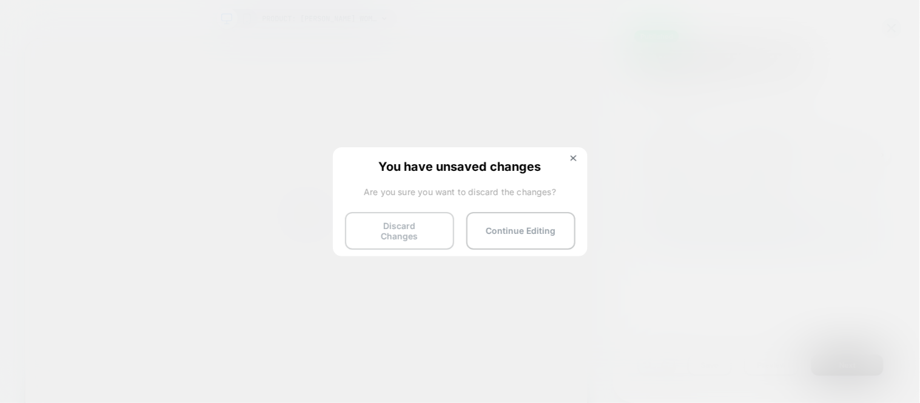
click at [398, 240] on button "Discard Changes" at bounding box center [399, 231] width 109 height 38
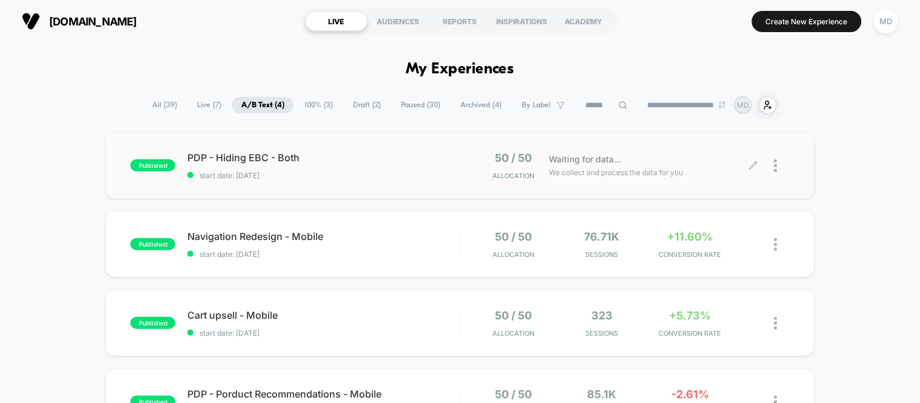
click at [779, 167] on div at bounding box center [782, 166] width 15 height 29
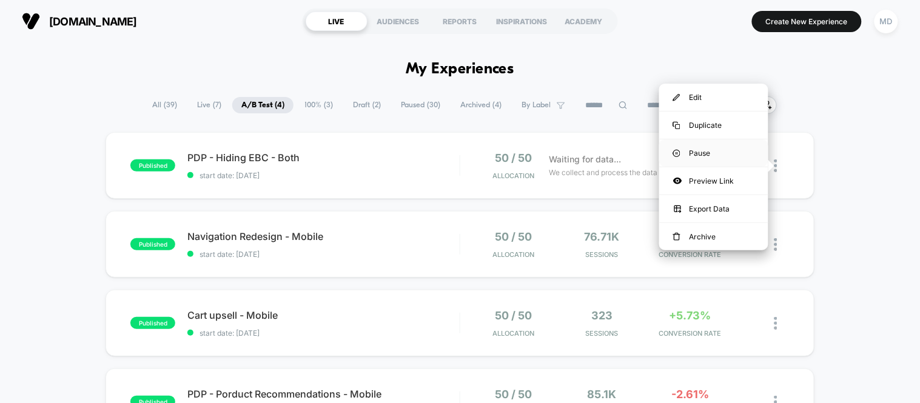
click at [718, 146] on div "Pause" at bounding box center [713, 153] width 109 height 27
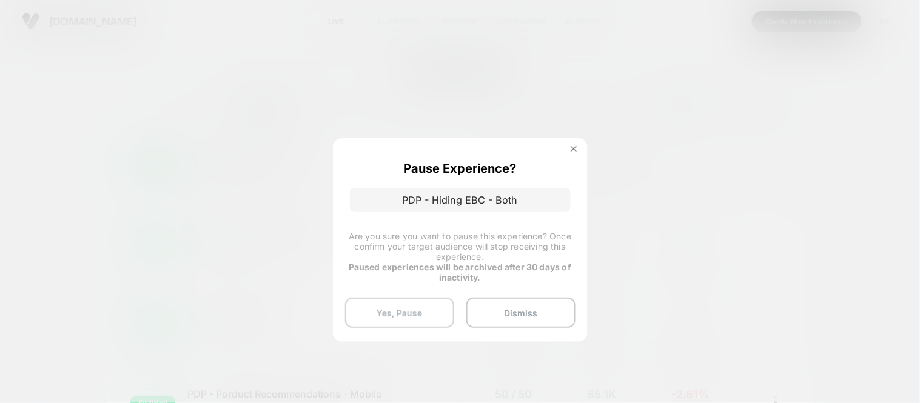
click at [397, 309] on button "Yes, Pause" at bounding box center [399, 313] width 109 height 30
